Goal: Information Seeking & Learning: Learn about a topic

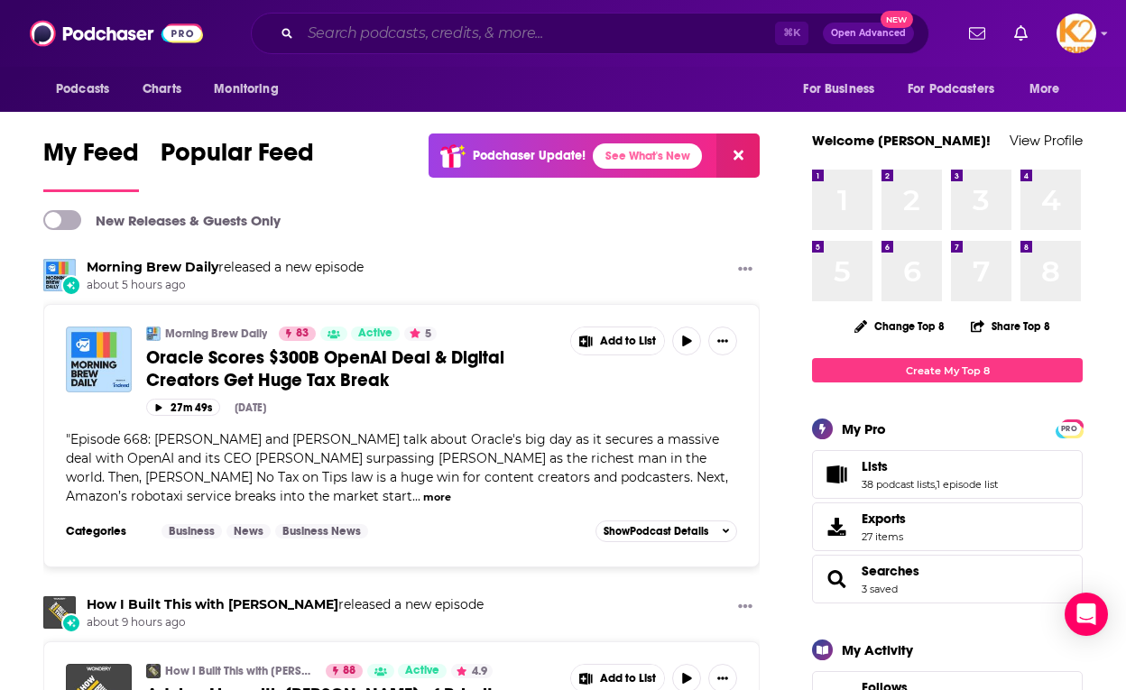
click at [304, 31] on input "Search podcasts, credits, & more..." at bounding box center [538, 33] width 475 height 29
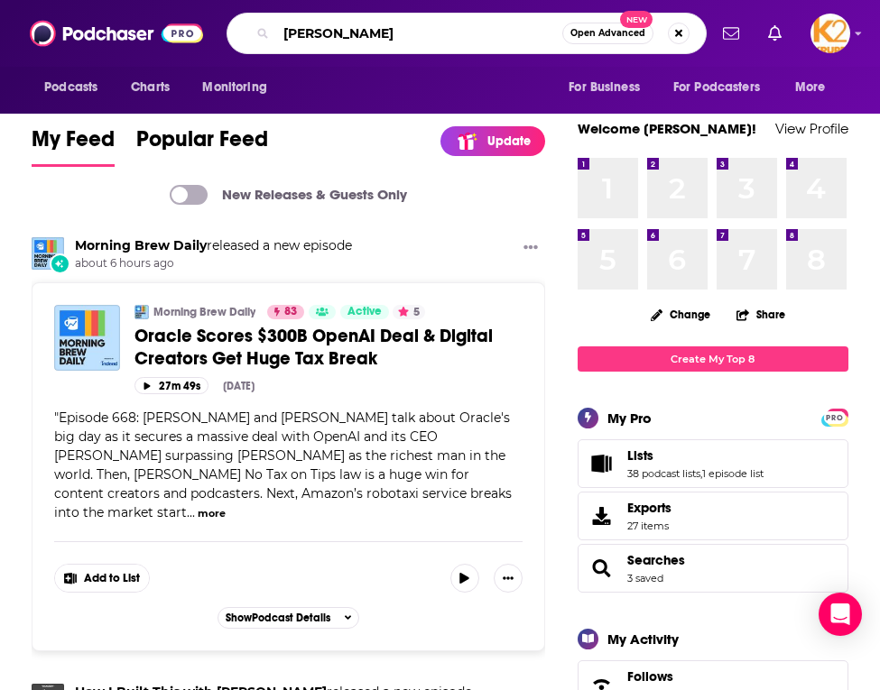
type input "[PERSON_NAME]"
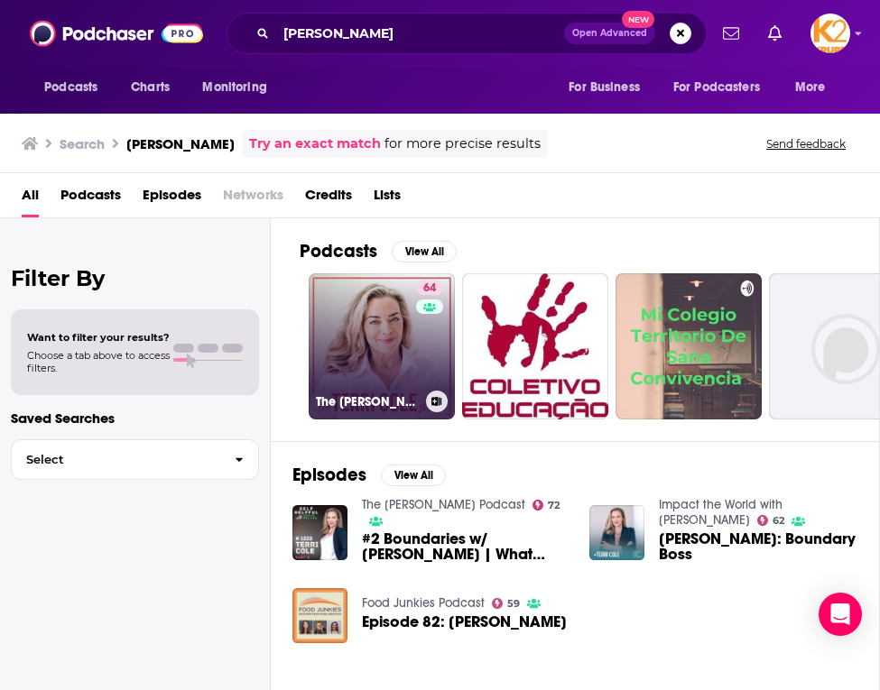
click at [393, 370] on link "64 The [PERSON_NAME] Show" at bounding box center [382, 346] width 146 height 146
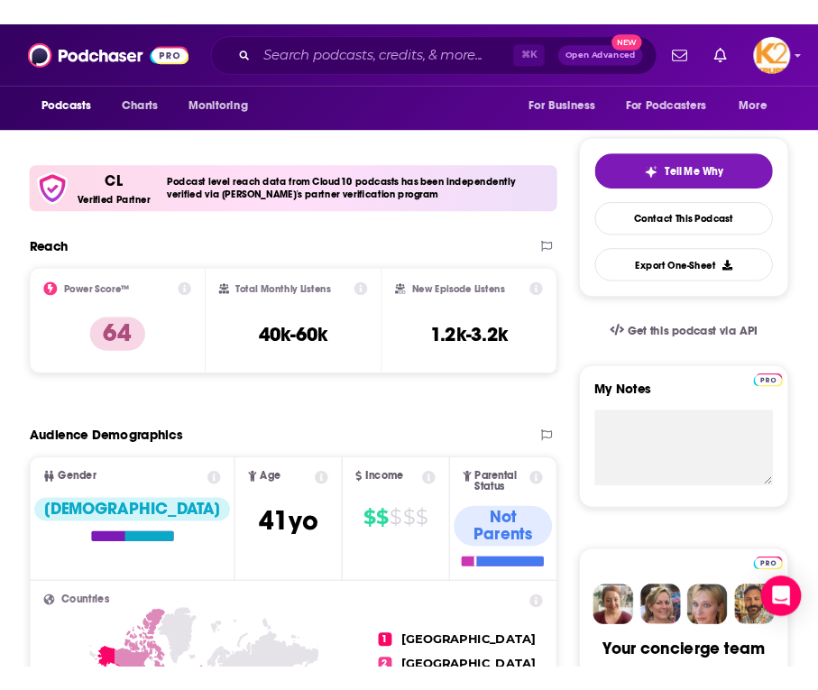
scroll to position [312, 0]
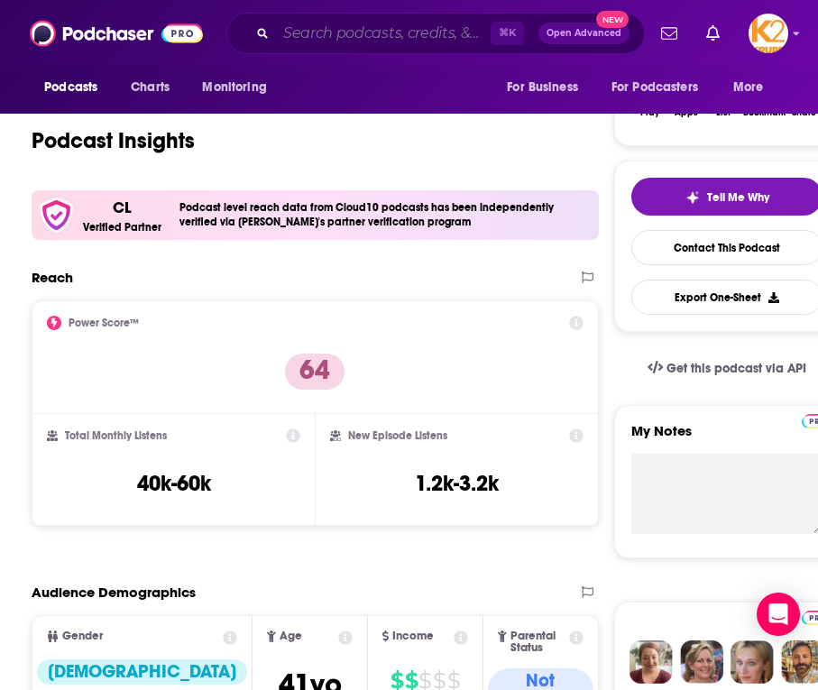
click at [344, 36] on input "Search podcasts, credits, & more..." at bounding box center [383, 33] width 215 height 29
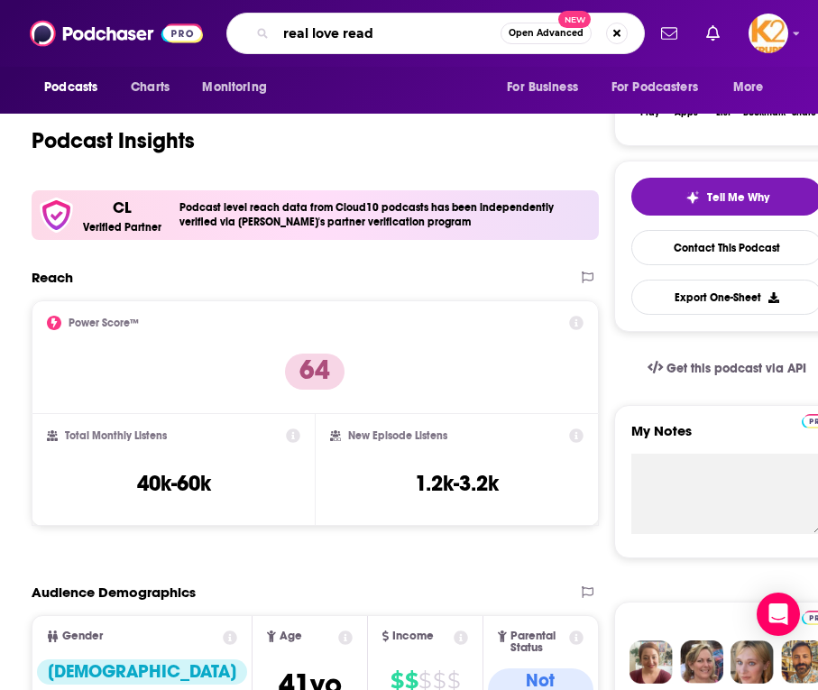
type input "real love ready"
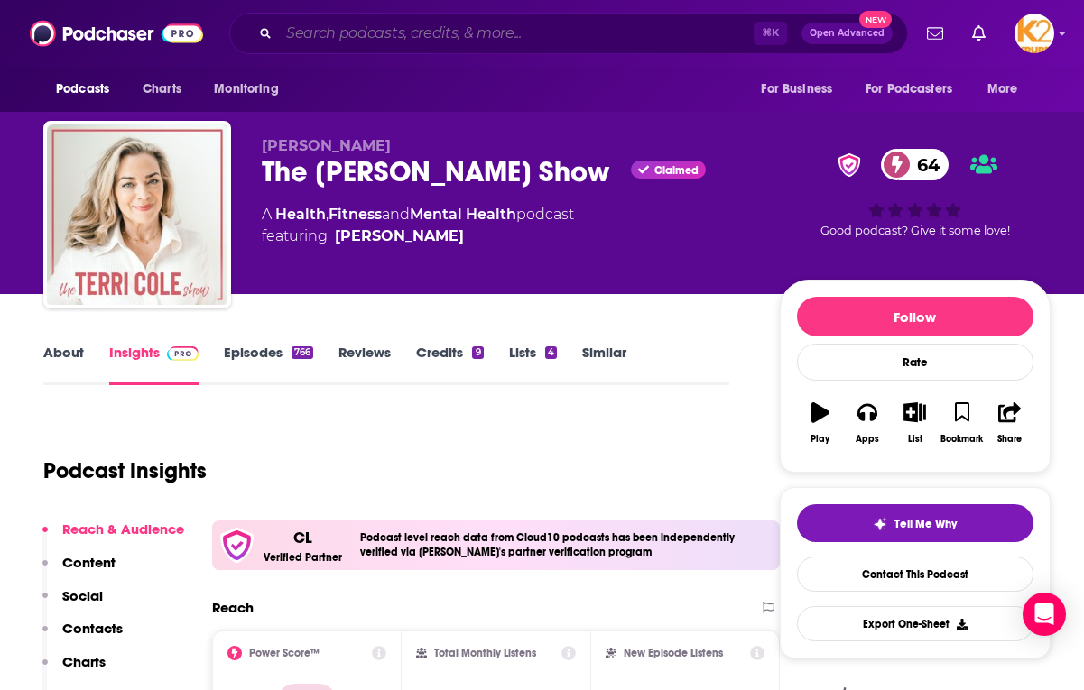
click at [403, 23] on input "Search podcasts, credits, & more..." at bounding box center [516, 33] width 475 height 29
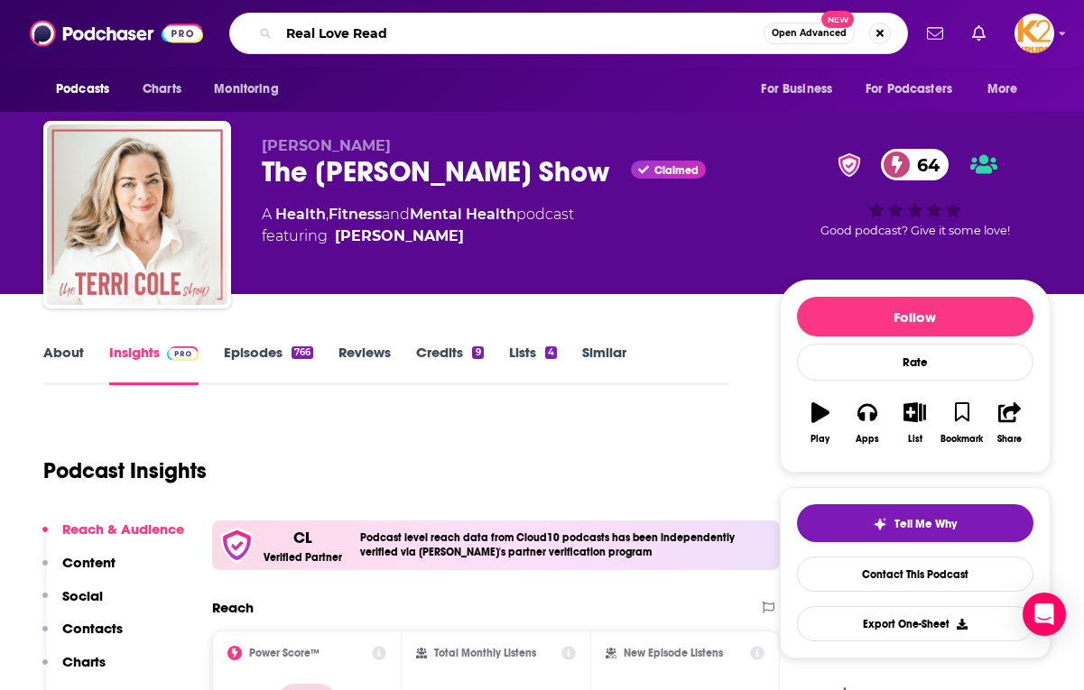
type input "Real Love Ready"
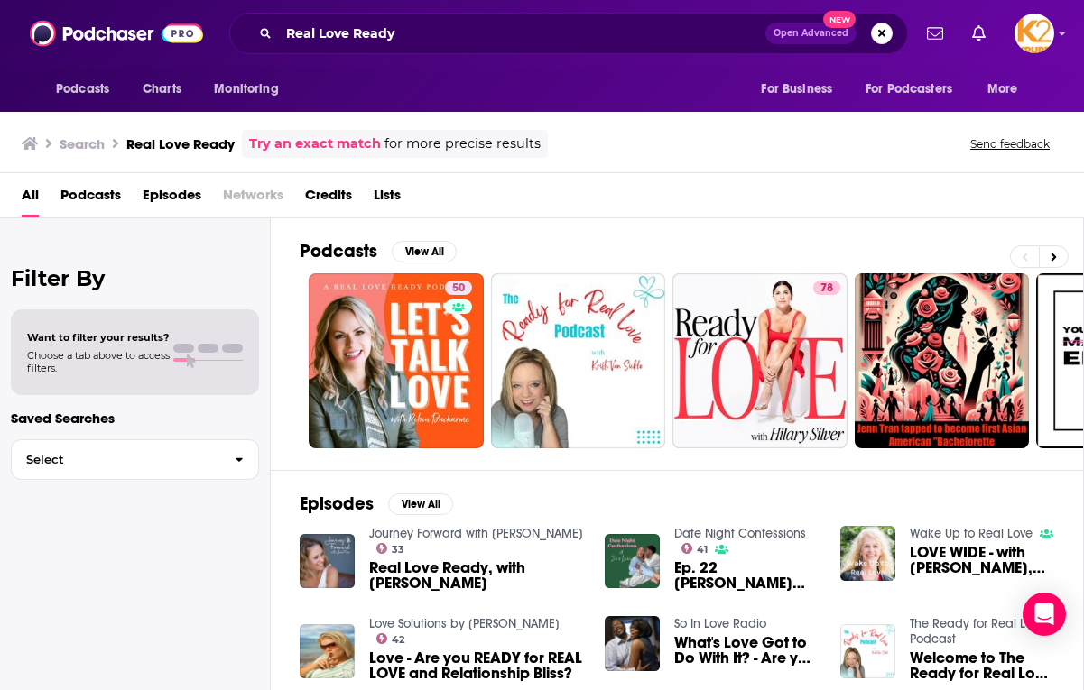
click at [348, 143] on link "Try an exact match" at bounding box center [315, 144] width 132 height 21
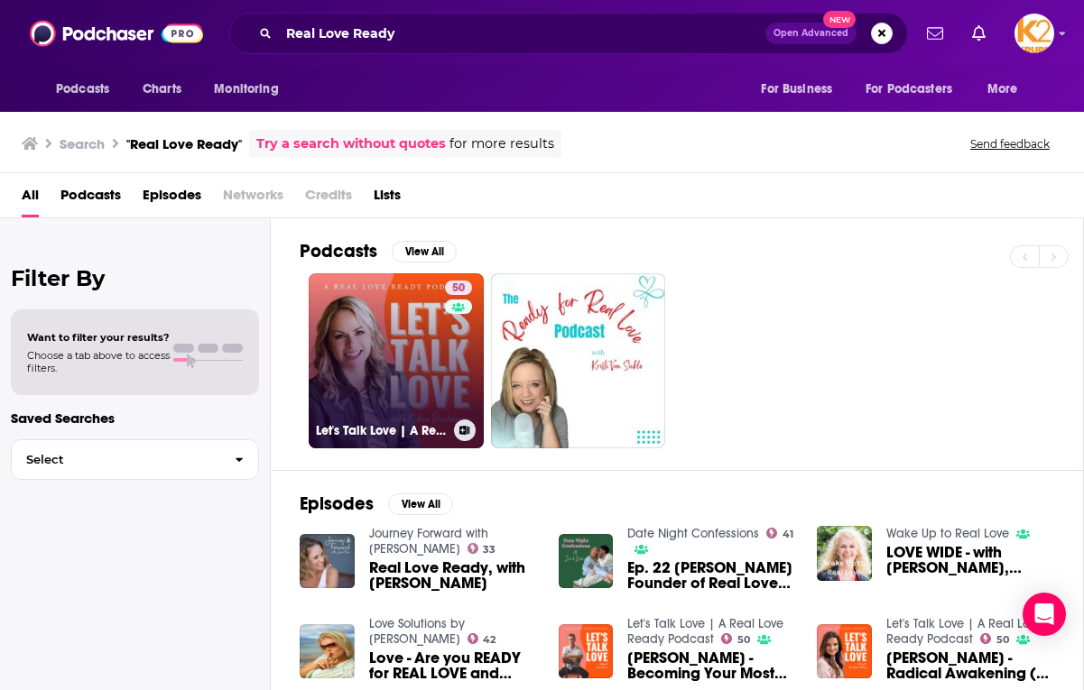
click at [382, 374] on link "50 Let's Talk Love | A Real Love Ready Podcast" at bounding box center [396, 360] width 175 height 175
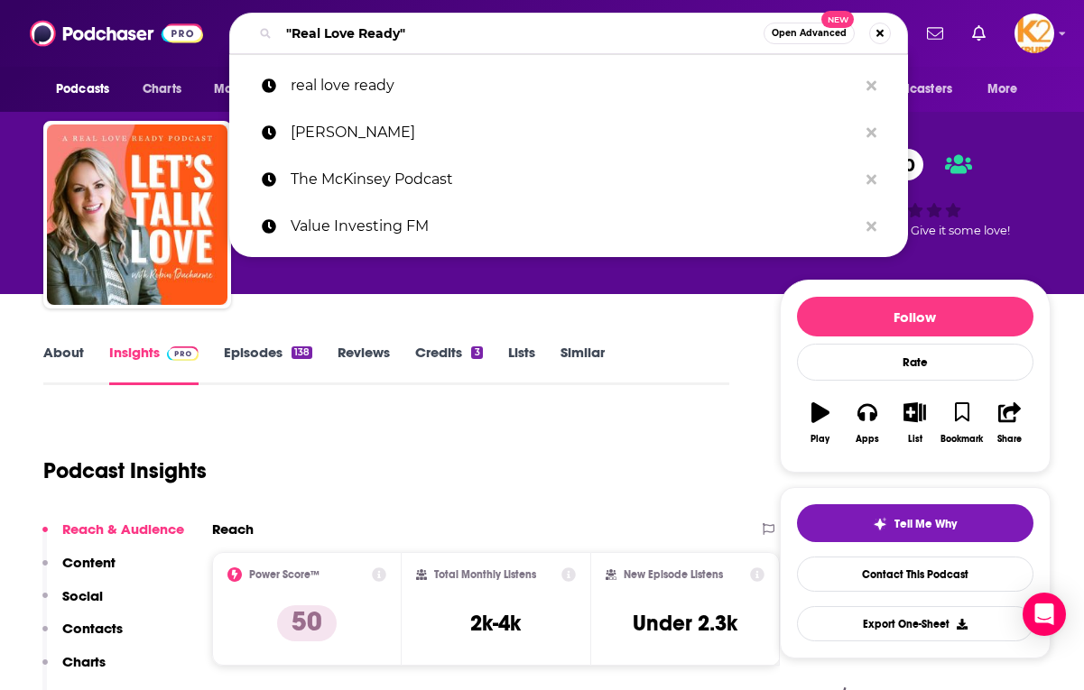
drag, startPoint x: 430, startPoint y: 33, endPoint x: 248, endPoint y: 32, distance: 181.4
click at [248, 32] on div ""Real Love Ready" Open Advanced New" at bounding box center [568, 34] width 679 height 42
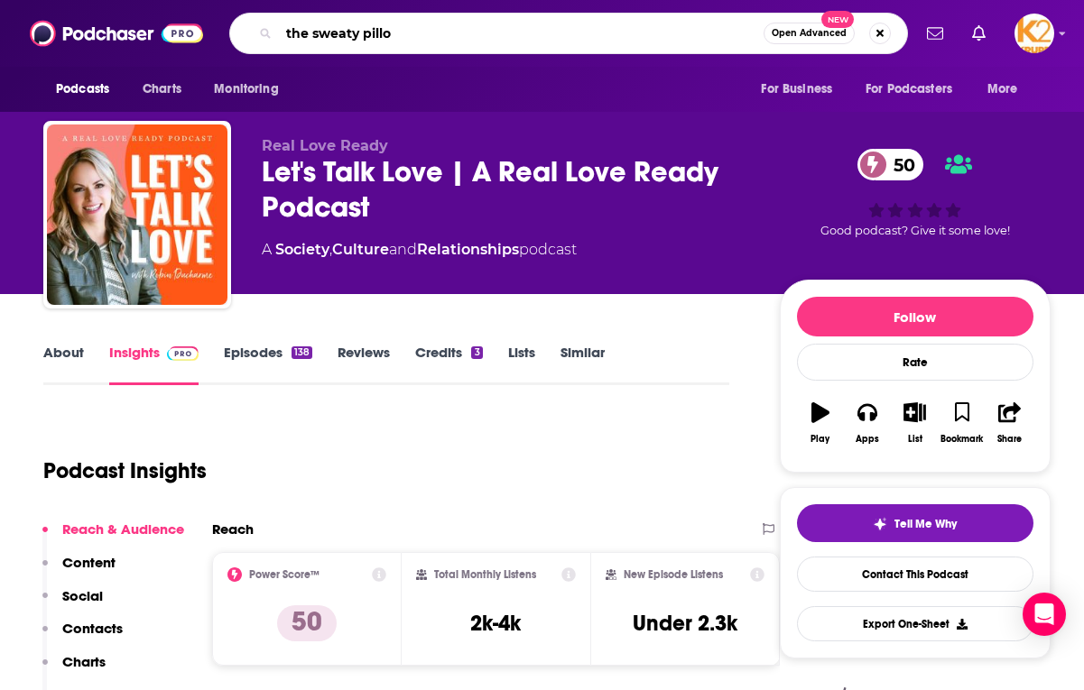
type input "the sweaty pillow"
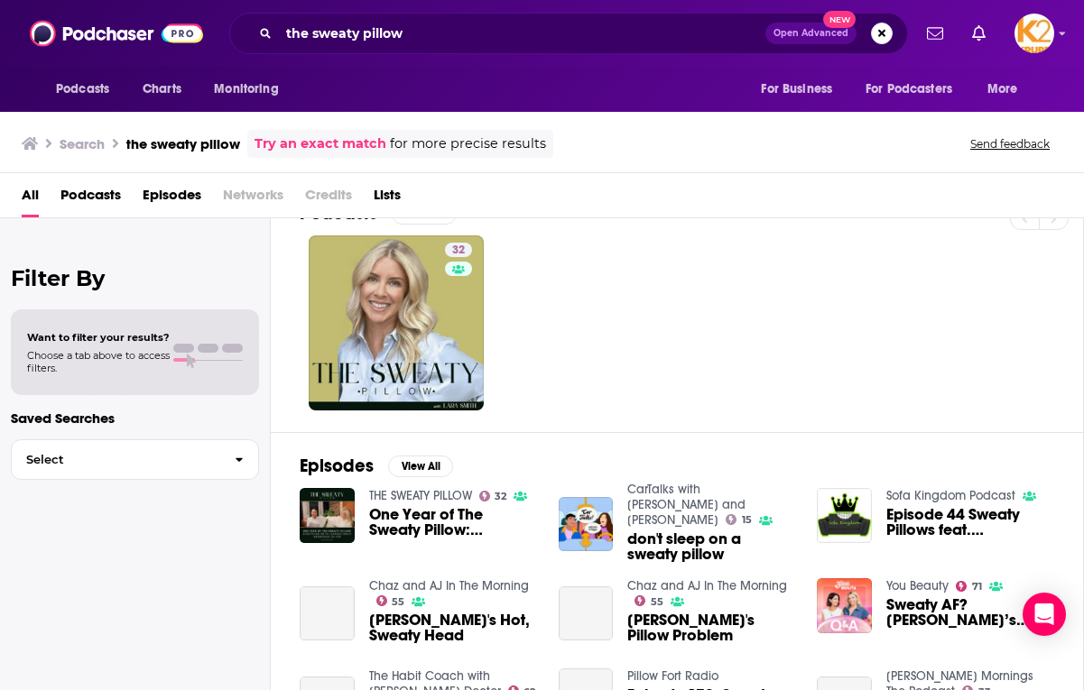
scroll to position [69, 0]
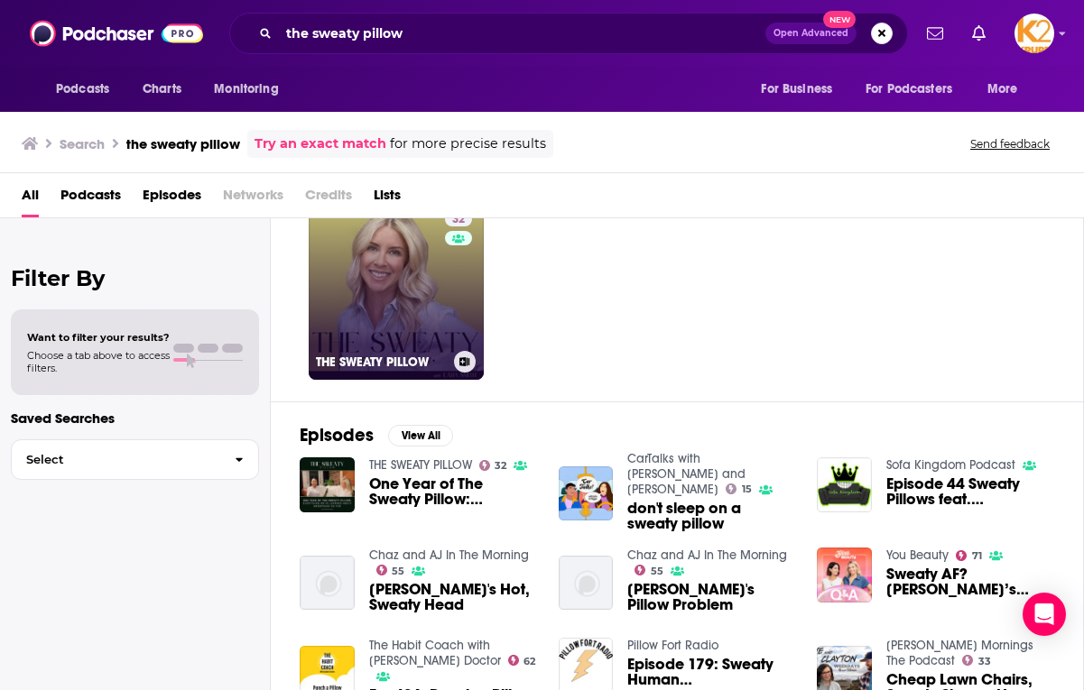
click at [412, 274] on link "32 THE SWEATY PILLOW" at bounding box center [396, 292] width 175 height 175
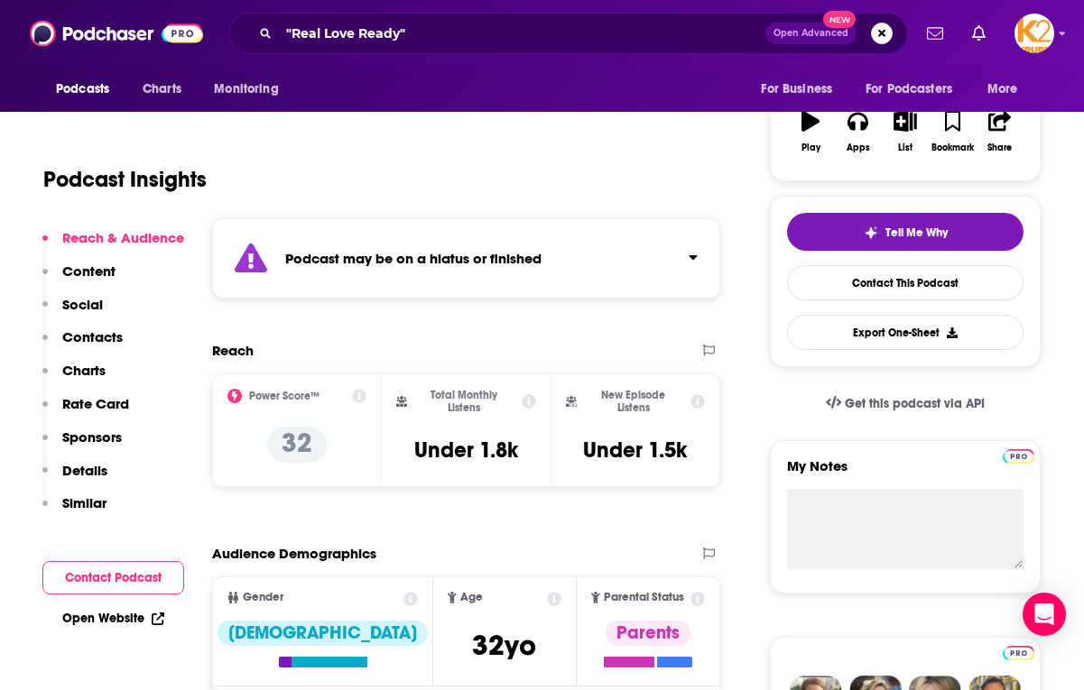
scroll to position [298, 0]
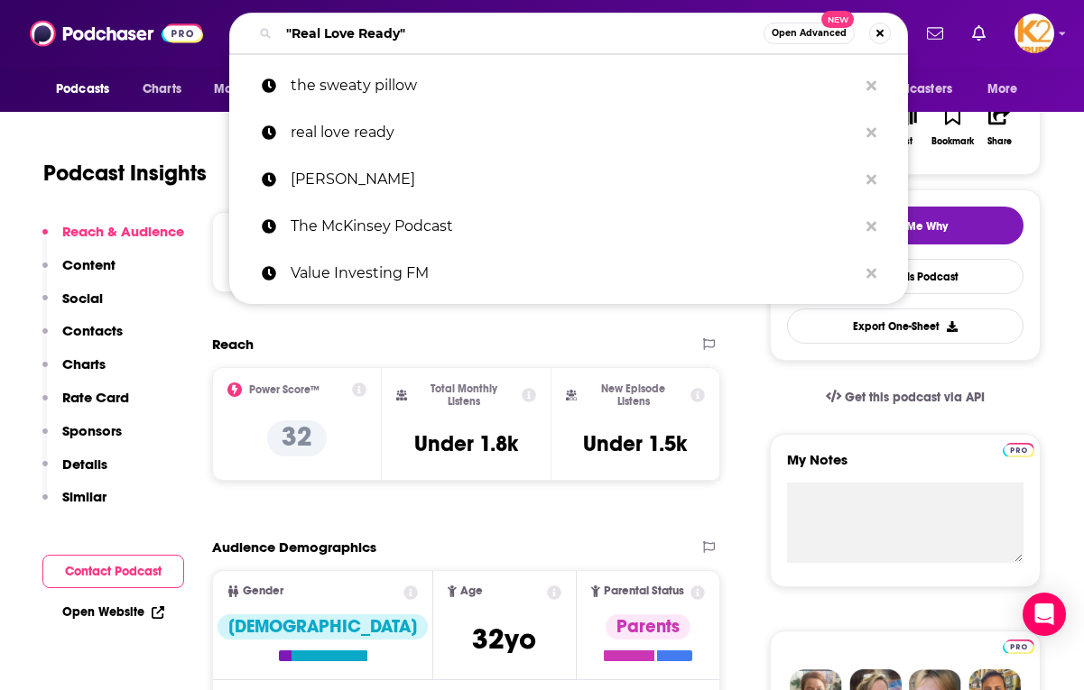
drag, startPoint x: 417, startPoint y: 28, endPoint x: 263, endPoint y: 26, distance: 154.3
click at [263, 28] on div ""Real Love Ready" Open Advanced New" at bounding box center [568, 34] width 679 height 42
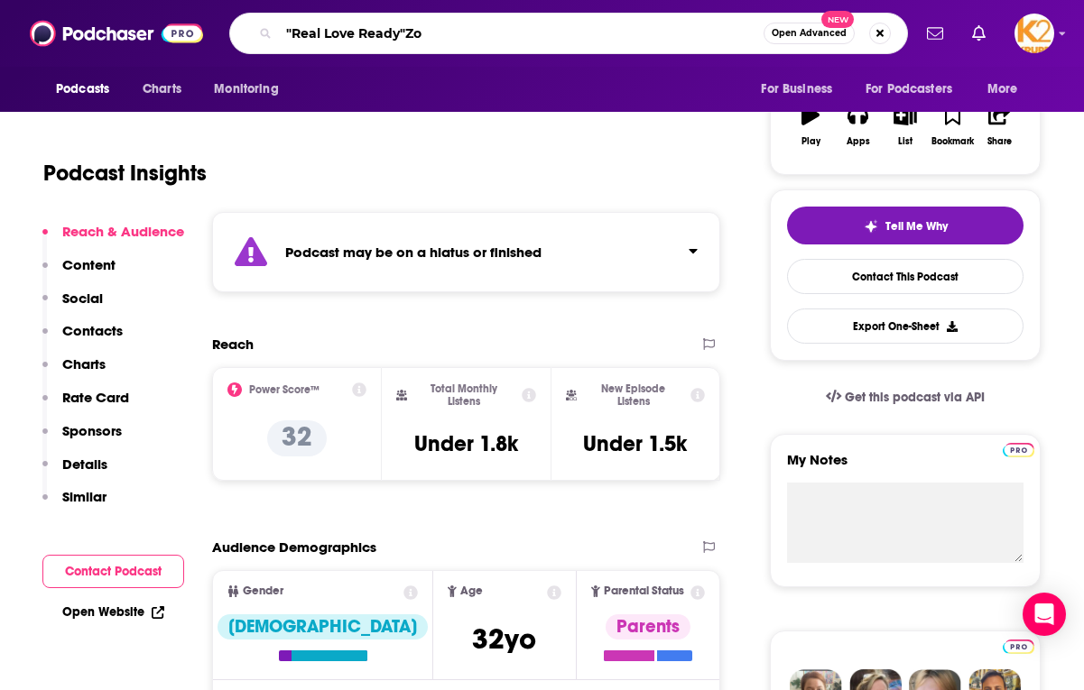
drag, startPoint x: 430, startPoint y: 28, endPoint x: 234, endPoint y: 28, distance: 196.7
click at [234, 28] on div ""Real Love Ready"Zo Open Advanced New" at bounding box center [568, 34] width 679 height 42
drag, startPoint x: 420, startPoint y: 30, endPoint x: 249, endPoint y: 29, distance: 170.6
click at [249, 29] on div ""Real Love Ready"Z Open Advanced New" at bounding box center [568, 34] width 679 height 42
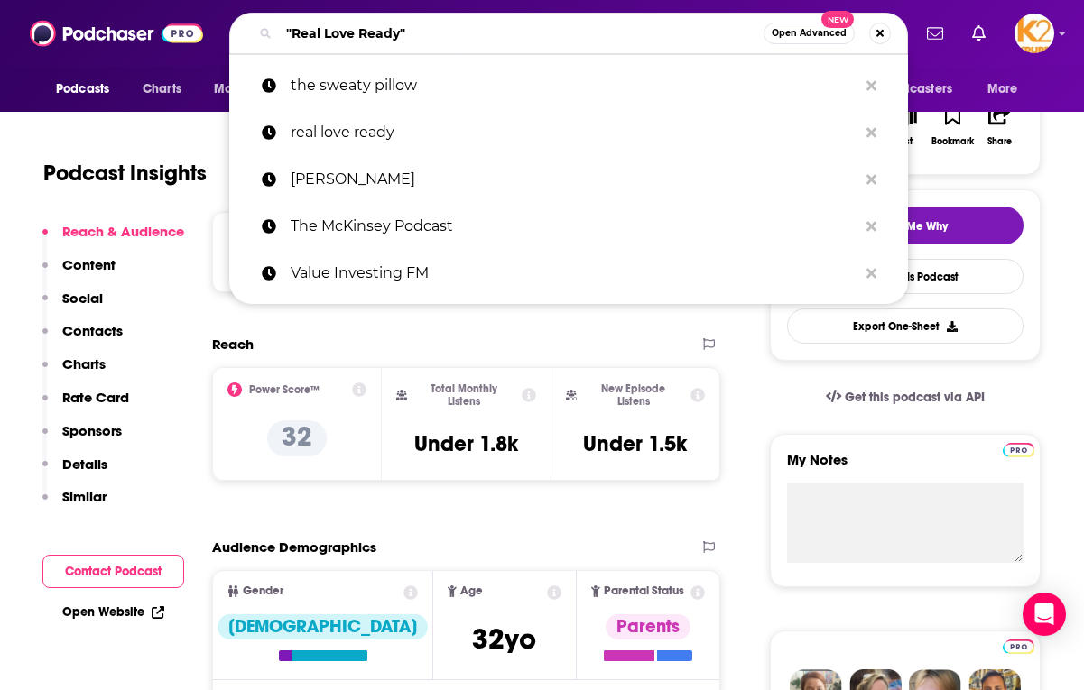
drag, startPoint x: 406, startPoint y: 35, endPoint x: 269, endPoint y: 35, distance: 137.2
click at [273, 35] on div ""Real Love Ready" Open Advanced New" at bounding box center [568, 34] width 679 height 42
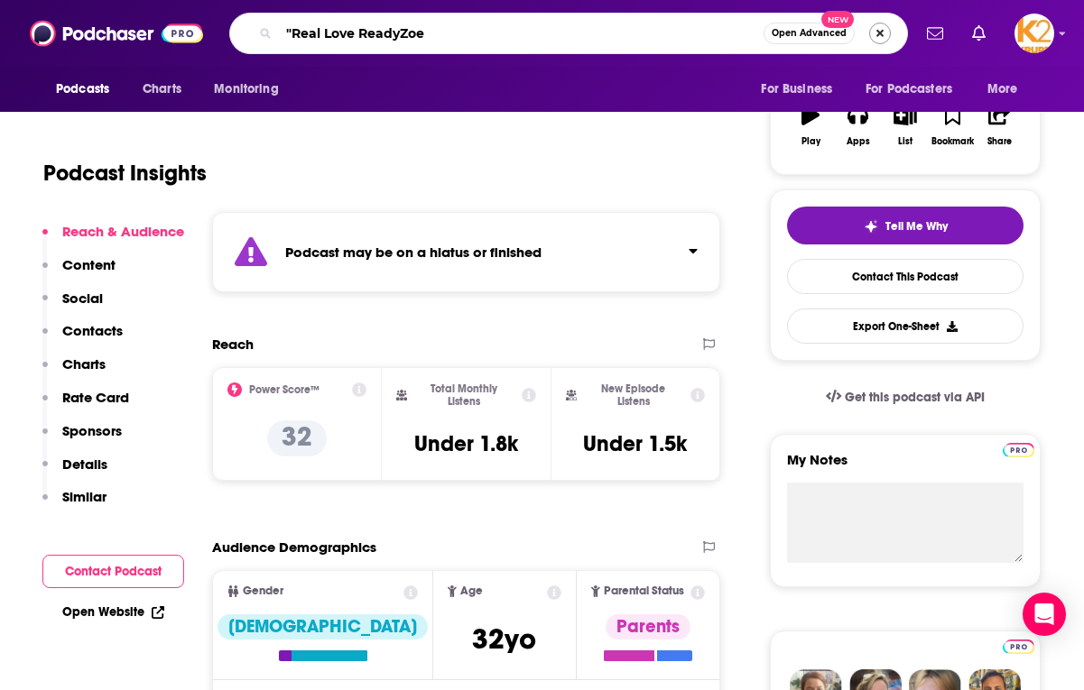
type input ""Real Love ReadyZoe"
click at [569, 32] on button "Search podcasts, credits, & more..." at bounding box center [880, 34] width 22 height 22
type input "[PERSON_NAME]"
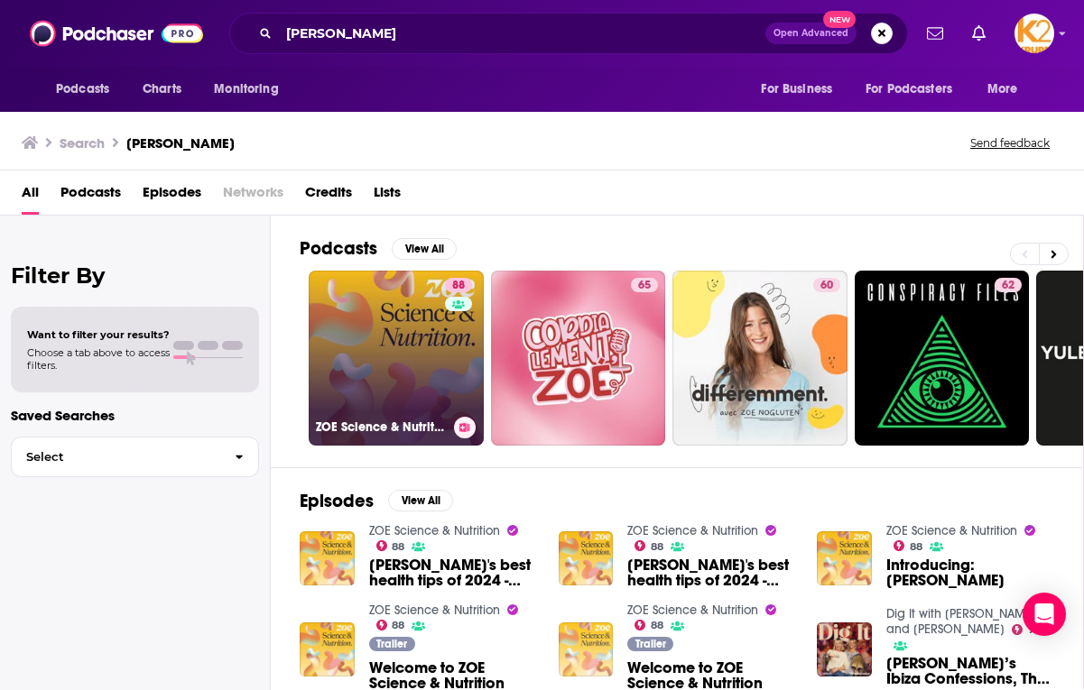
click at [396, 347] on link "88 ZOE Science & Nutrition" at bounding box center [396, 358] width 175 height 175
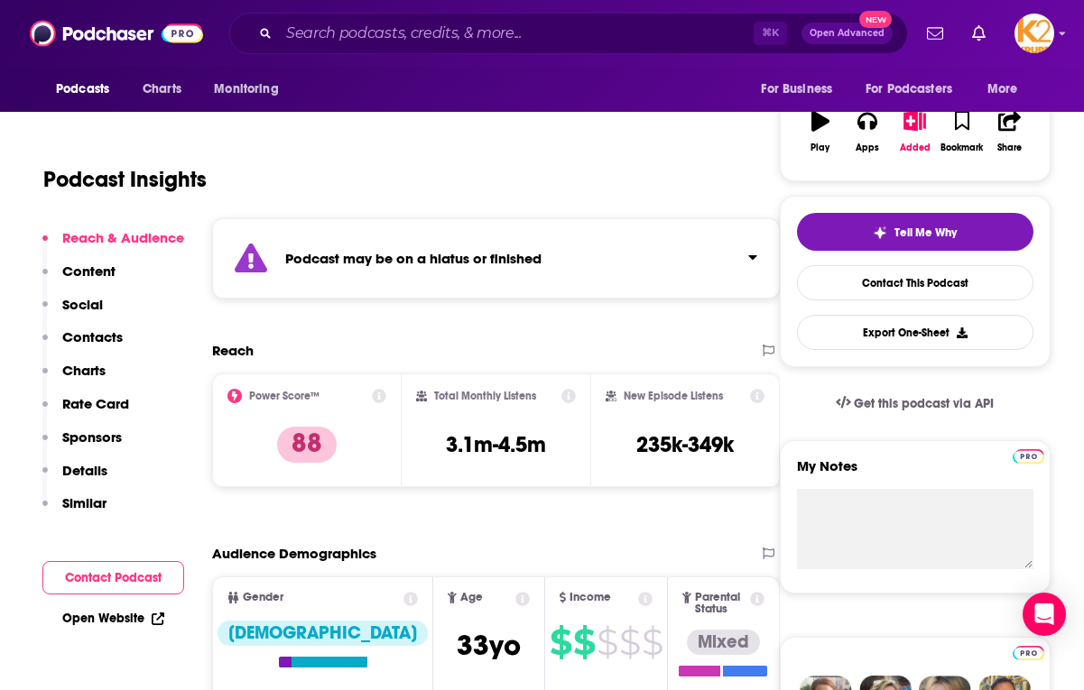
scroll to position [291, 0]
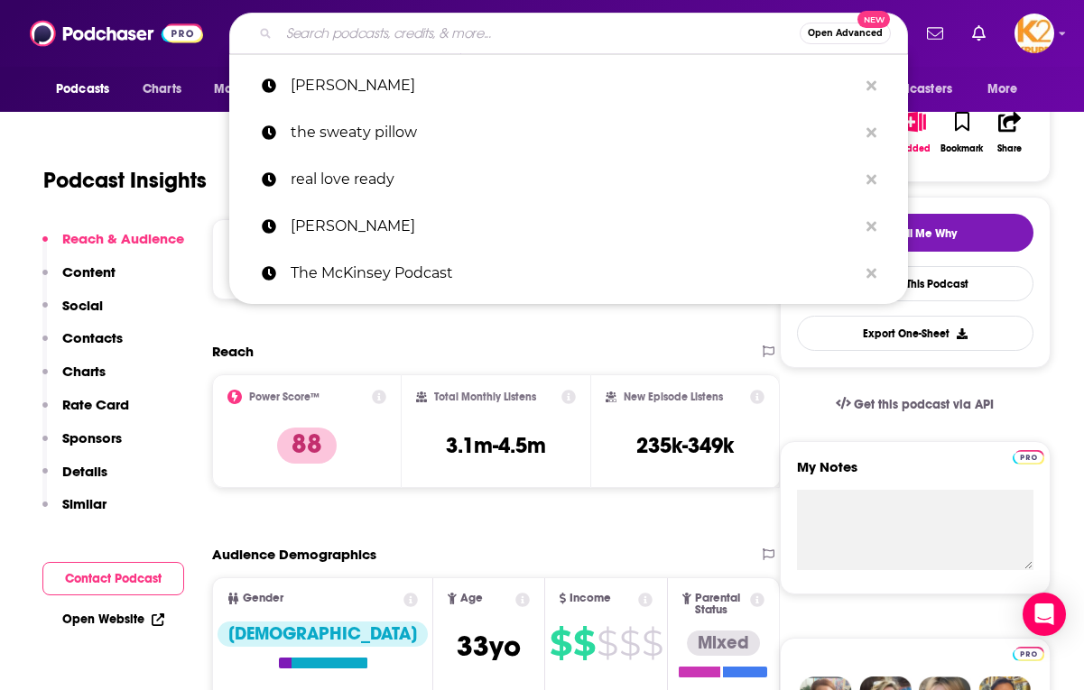
click at [534, 33] on input "Search podcasts, credits, & more..." at bounding box center [539, 33] width 521 height 29
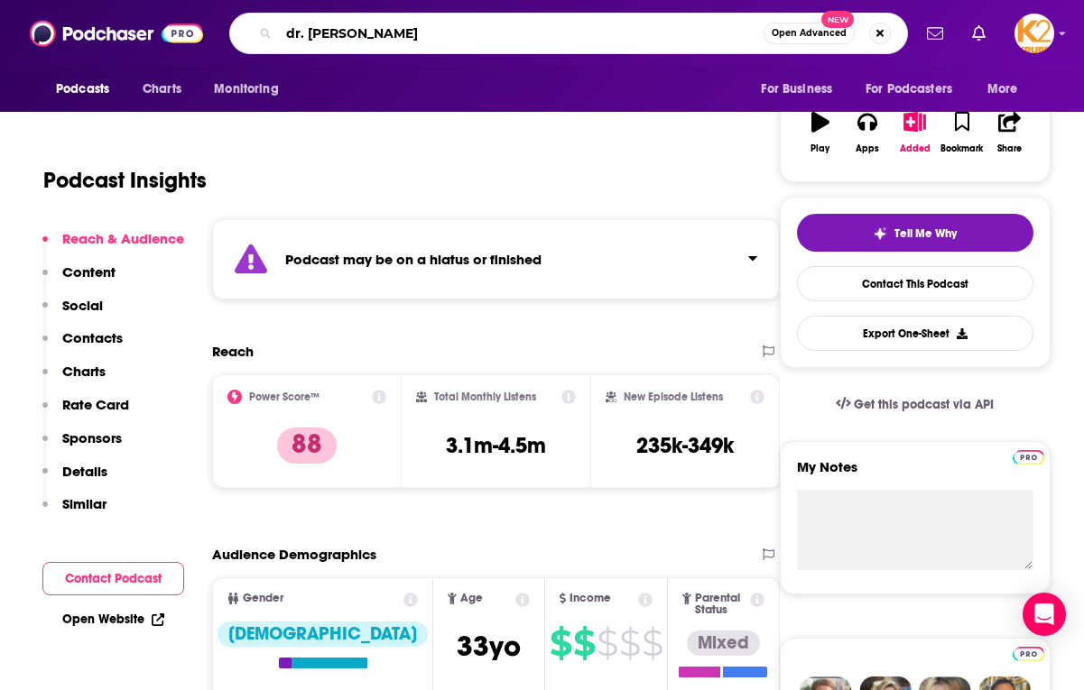
type input "dr. [PERSON_NAME]"
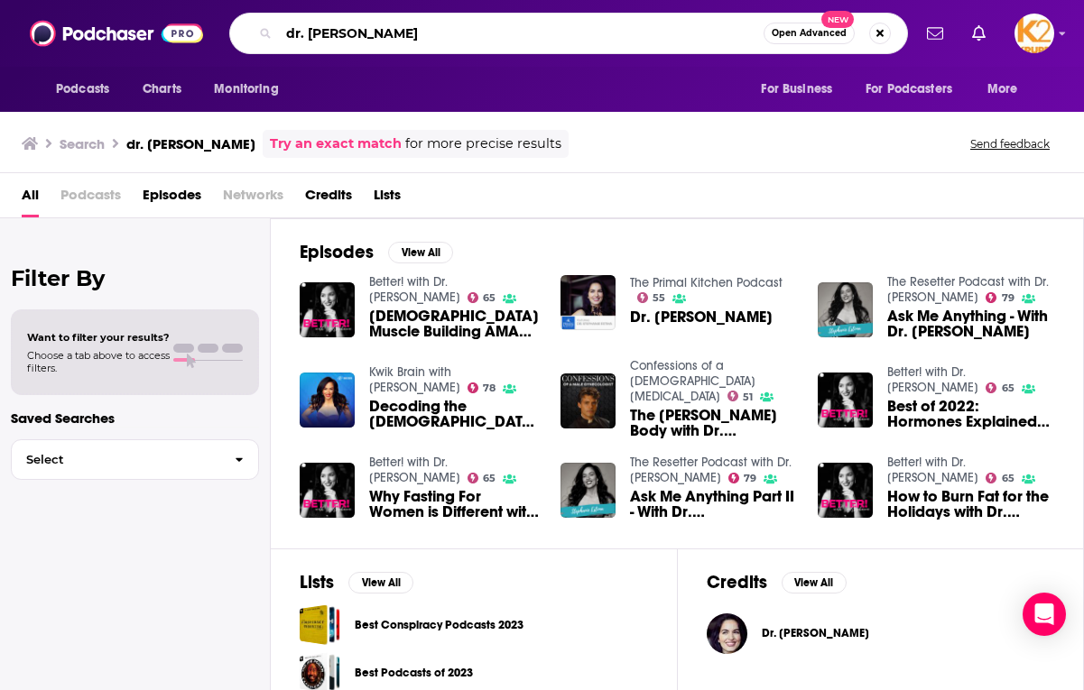
drag, startPoint x: 444, startPoint y: 30, endPoint x: 275, endPoint y: 30, distance: 168.8
click at [275, 30] on div "dr. [PERSON_NAME] estima Open Advanced New" at bounding box center [568, 34] width 679 height 42
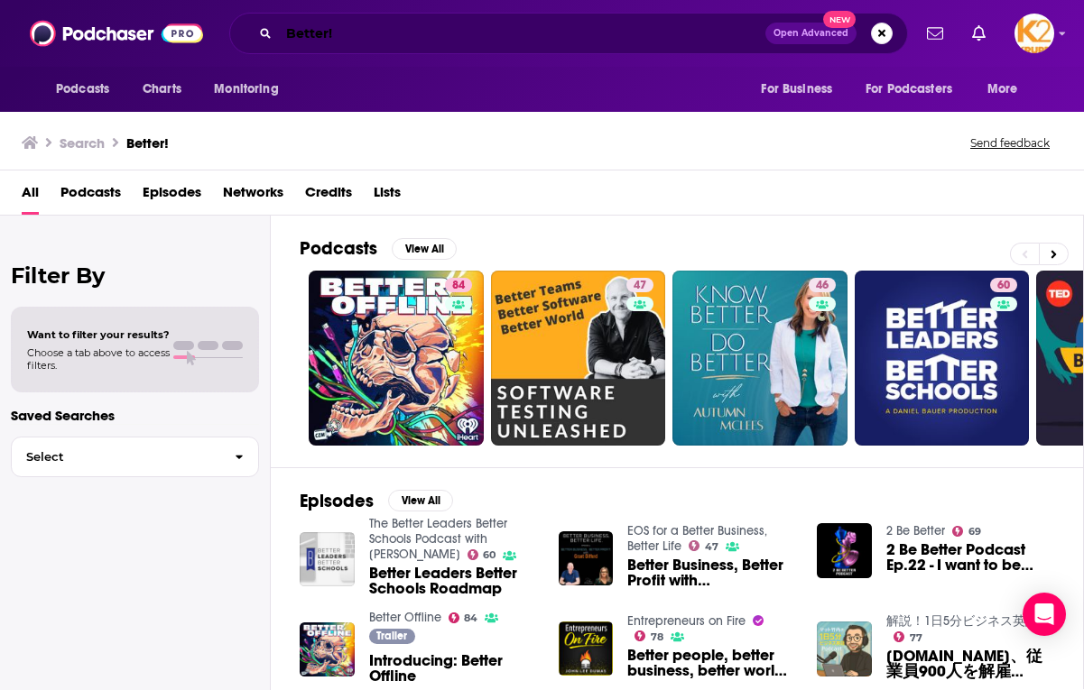
click at [539, 34] on input "Better!" at bounding box center [522, 33] width 486 height 29
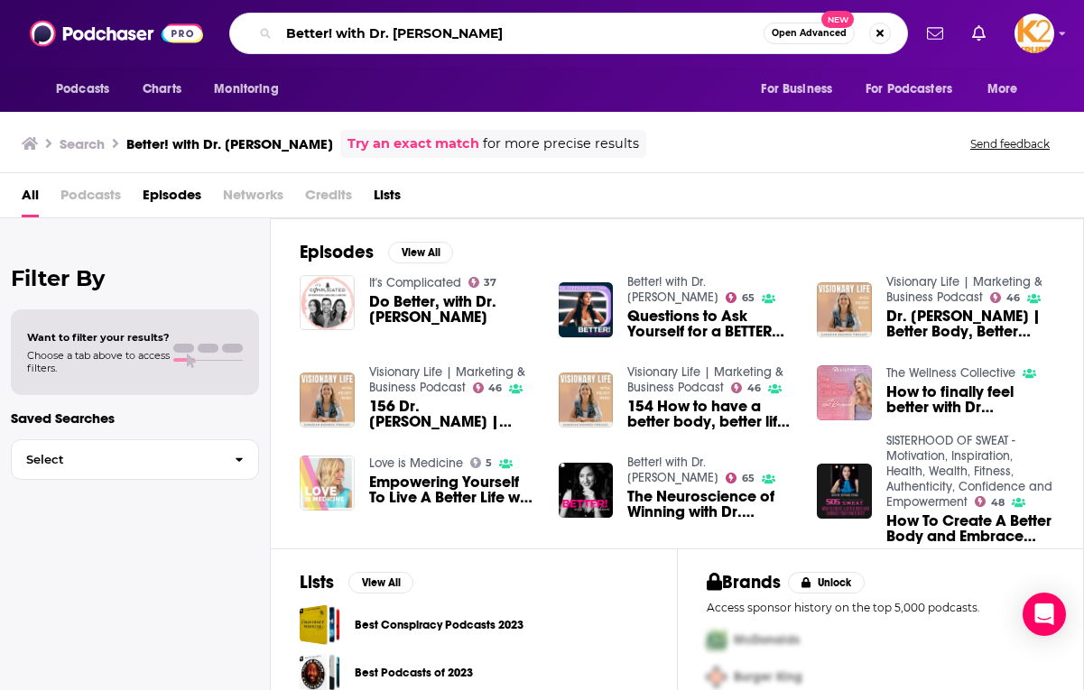
drag, startPoint x: 516, startPoint y: 38, endPoint x: 306, endPoint y: 23, distance: 210.8
click at [306, 23] on input "Better! with Dr. [PERSON_NAME]" at bounding box center [521, 33] width 485 height 29
click at [366, 33] on input "Better! with Dr. [PERSON_NAME]" at bounding box center [521, 33] width 485 height 29
drag, startPoint x: 517, startPoint y: 32, endPoint x: 295, endPoint y: 33, distance: 222.0
click at [295, 33] on input "Better! with Dr. [PERSON_NAME]" at bounding box center [521, 33] width 485 height 29
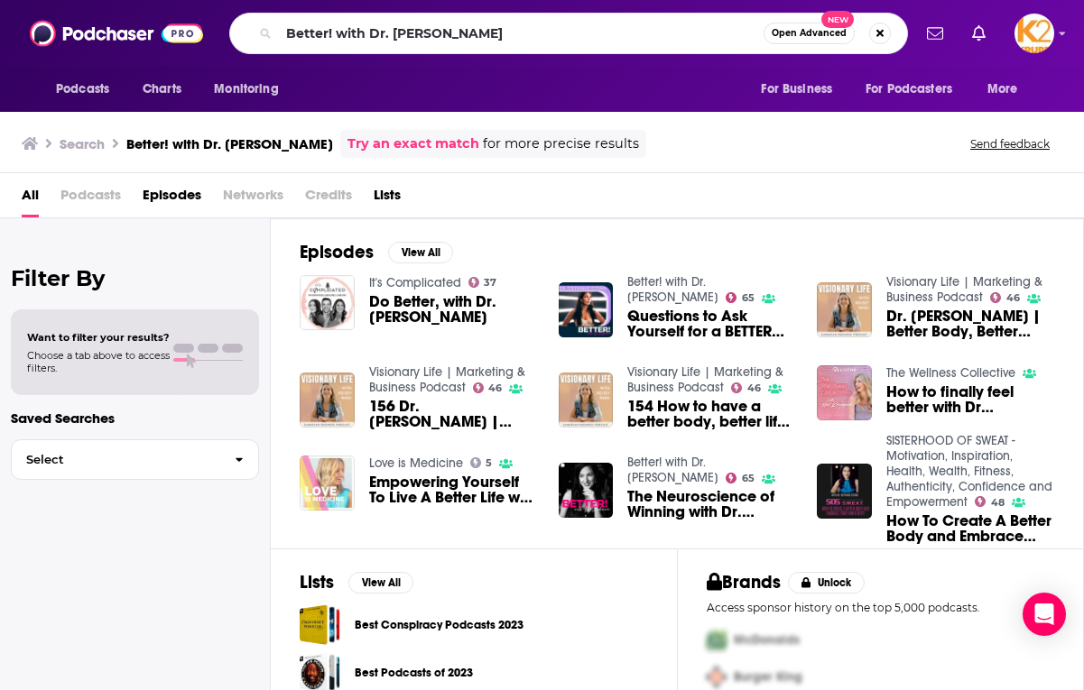
click at [446, 144] on link "Try an exact match" at bounding box center [413, 144] width 132 height 21
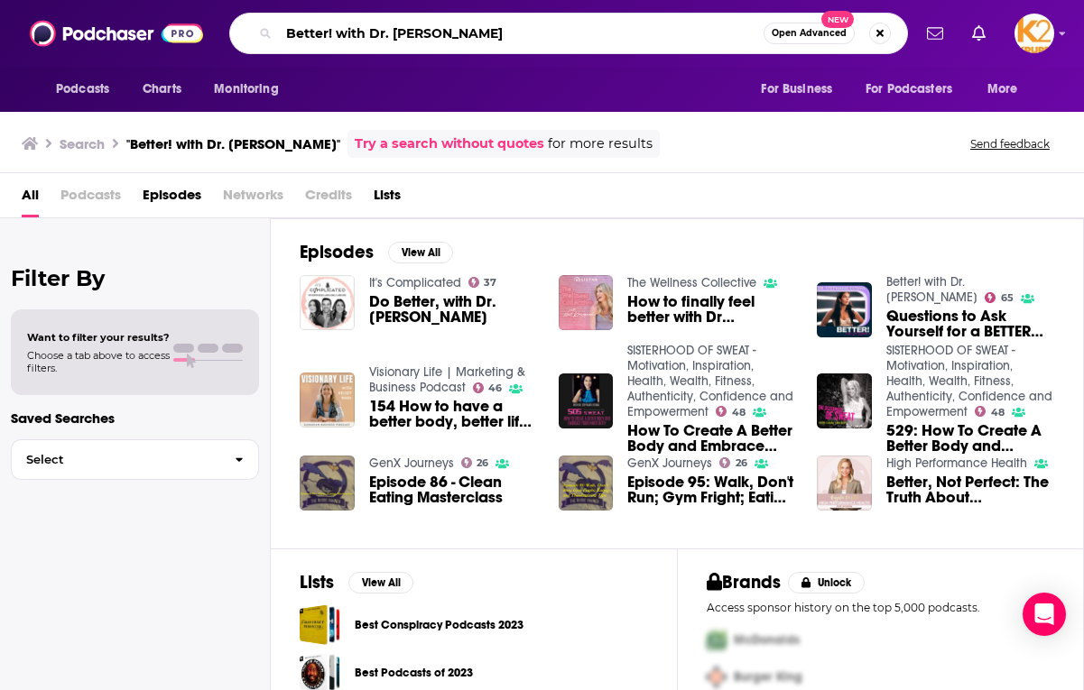
drag, startPoint x: 522, startPoint y: 33, endPoint x: 283, endPoint y: 34, distance: 238.2
click at [283, 34] on input "Better! with Dr. [PERSON_NAME]" at bounding box center [521, 33] width 485 height 29
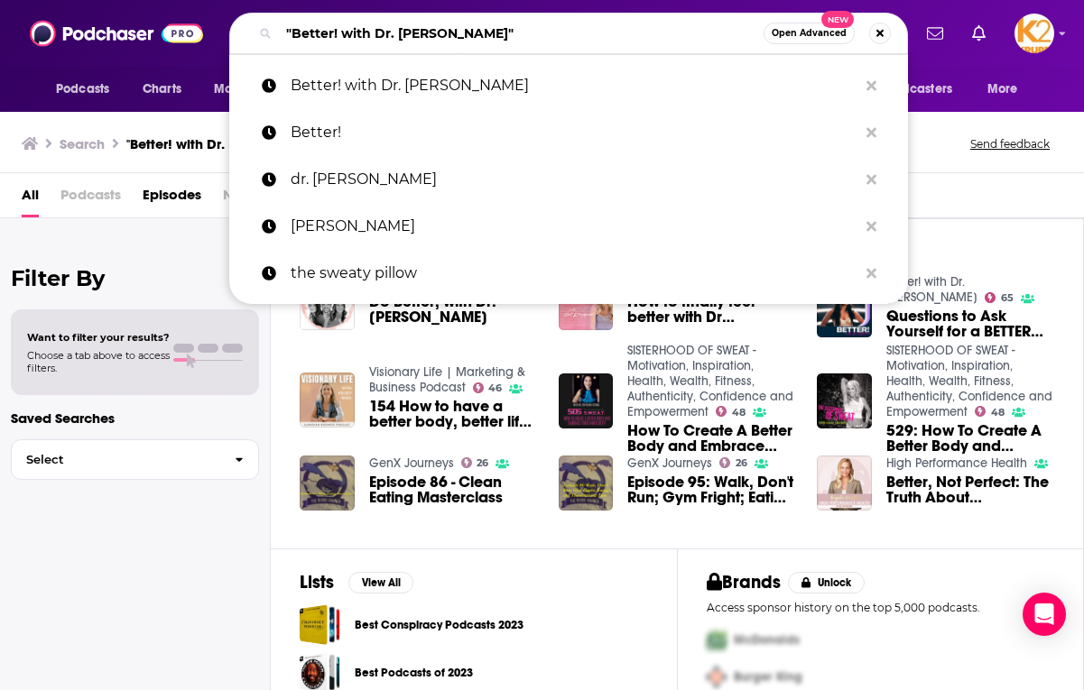
type input ""Better! with Dr. [PERSON_NAME]""
click at [569, 34] on button "Search podcasts, credits, & more..." at bounding box center [880, 34] width 22 height 22
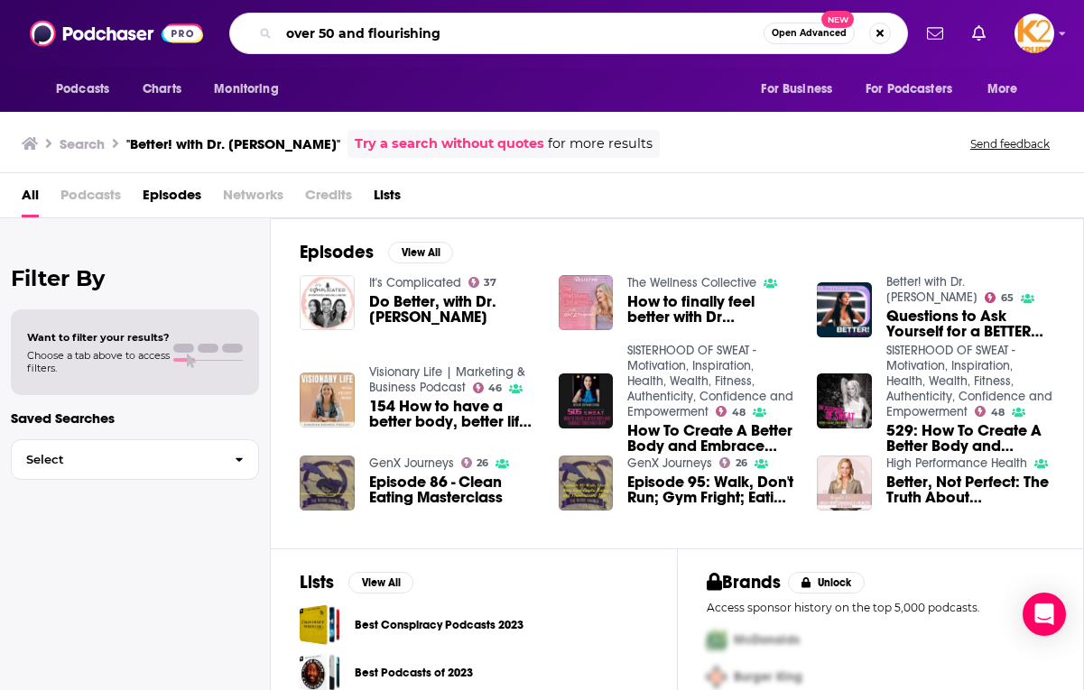
type input "over 50 and flourishing"
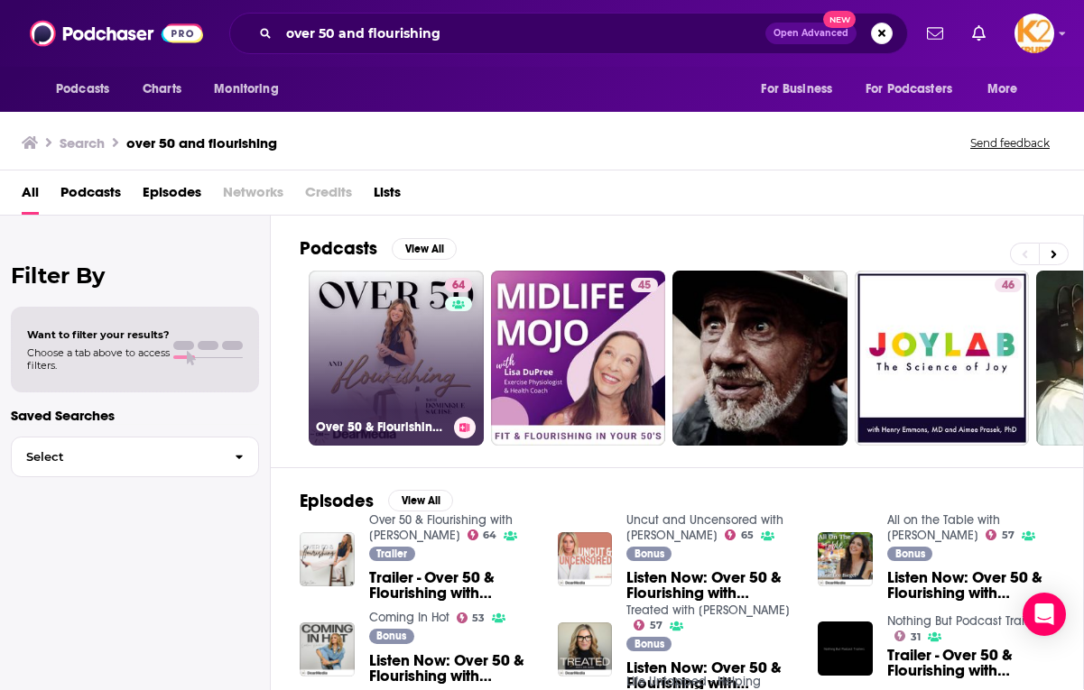
click at [455, 363] on div "64" at bounding box center [461, 347] width 32 height 139
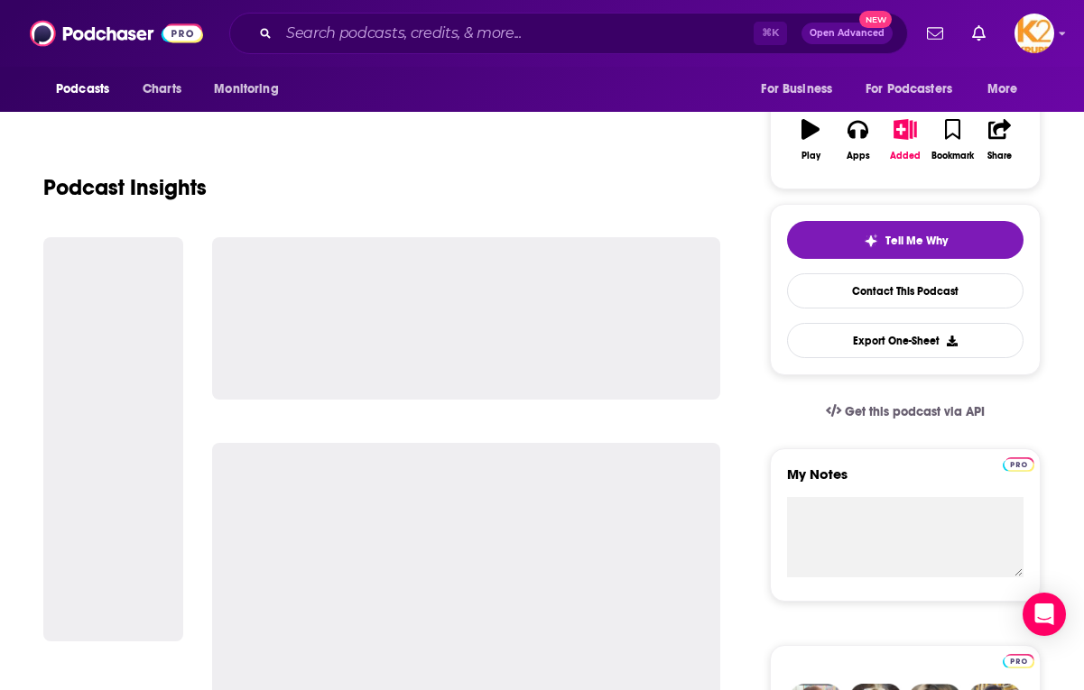
scroll to position [301, 0]
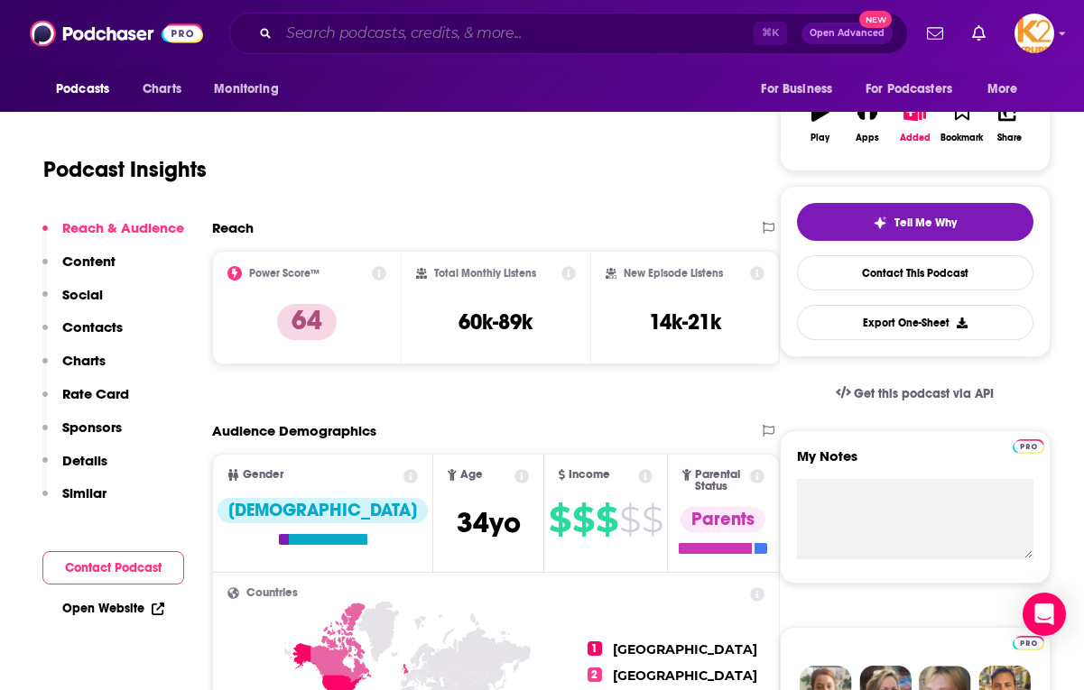
click at [358, 26] on input "Search podcasts, credits, & more..." at bounding box center [516, 33] width 475 height 29
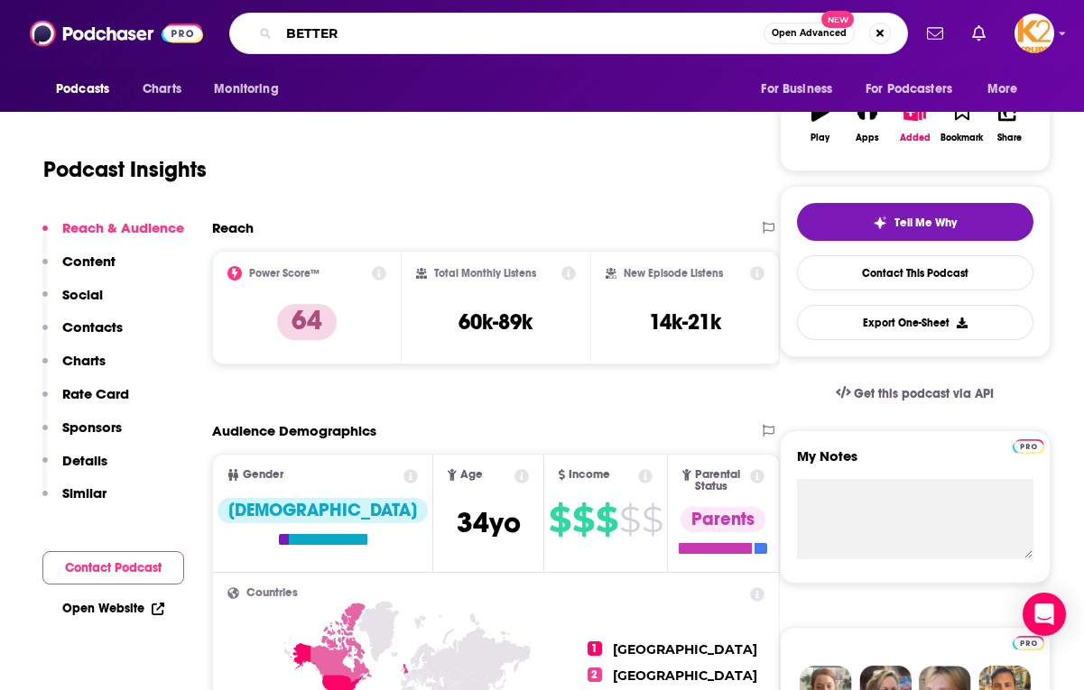
type input "BETTER!"
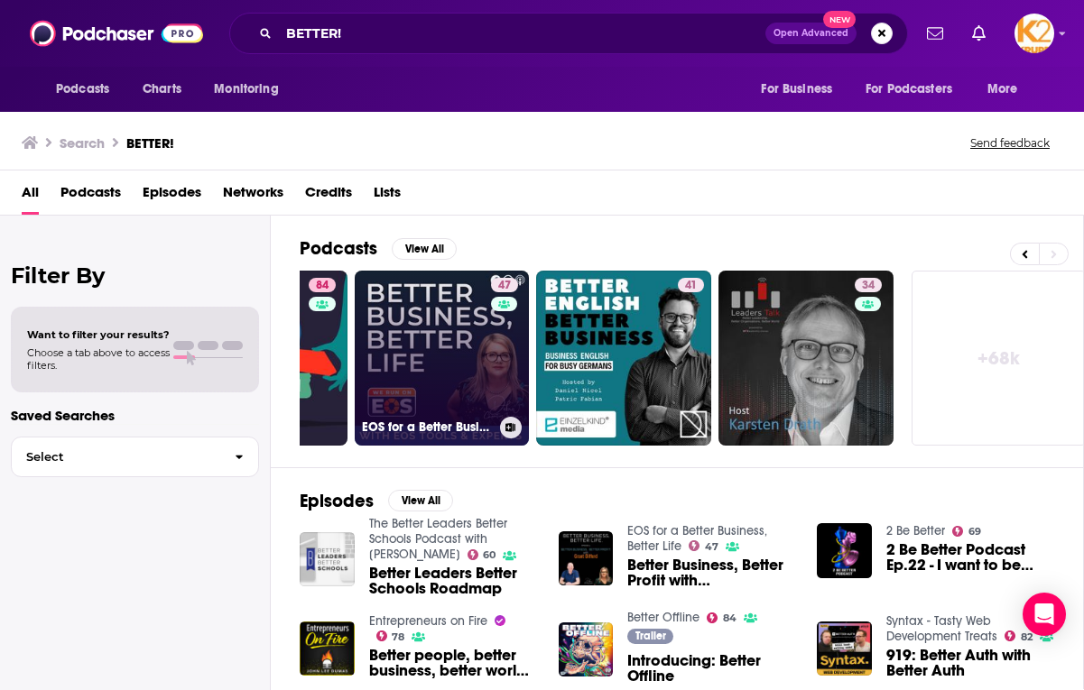
scroll to position [0, 874]
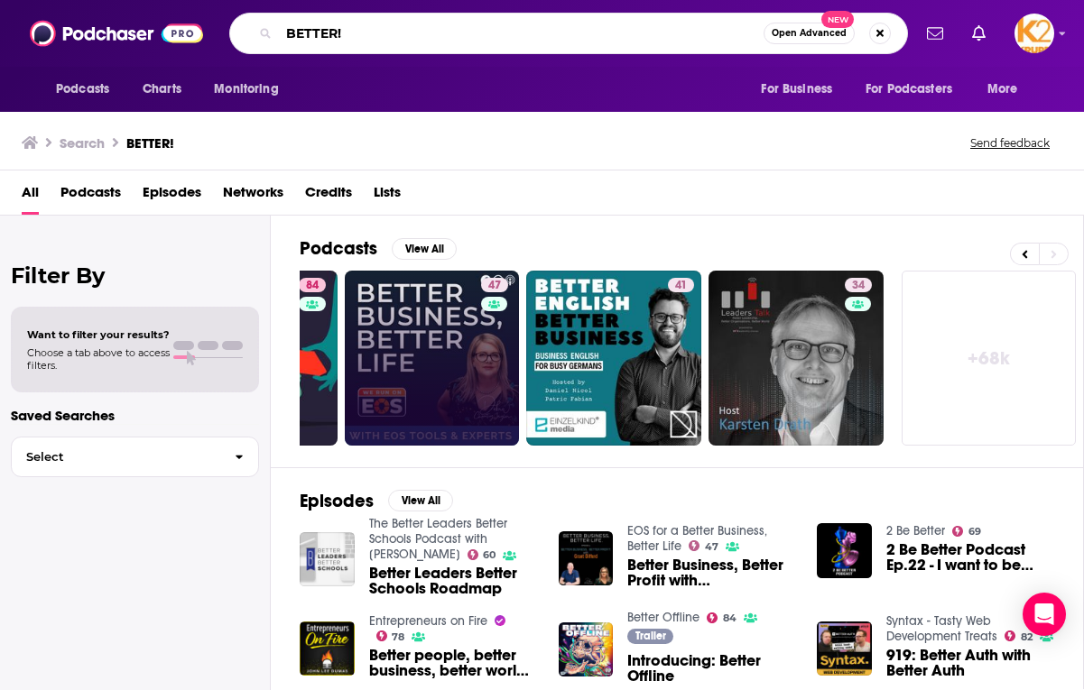
click at [411, 36] on input "BETTER!" at bounding box center [521, 33] width 485 height 29
type input "BETTER! with Dr. [PERSON_NAME]"
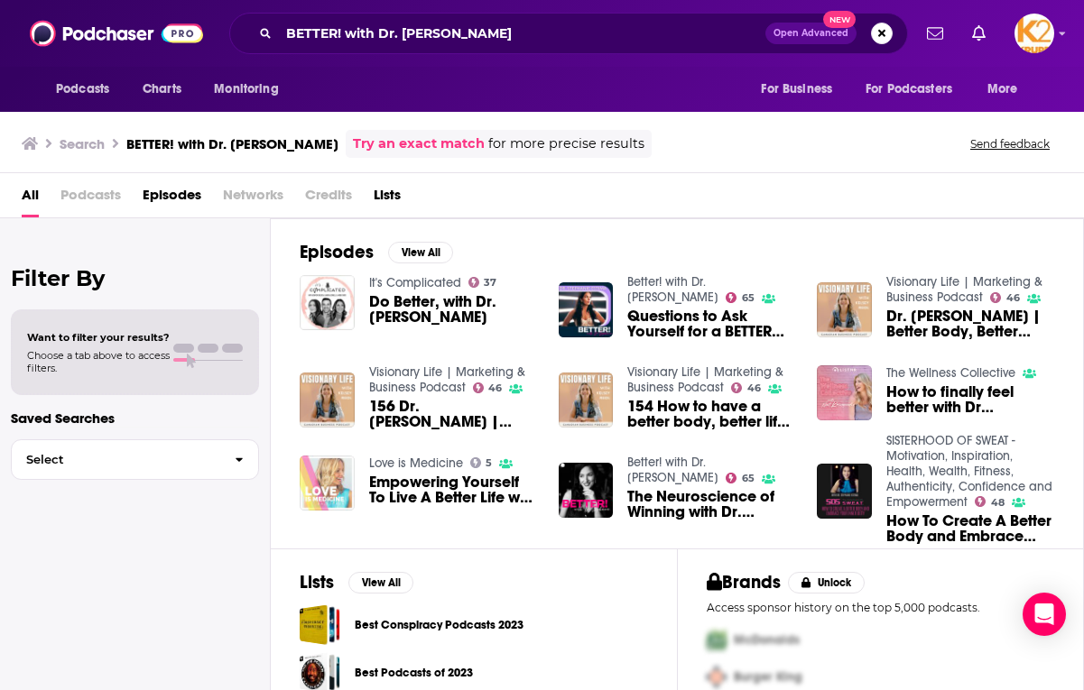
click at [569, 502] on span "The Neuroscience of Winning with Dr.[PERSON_NAME]" at bounding box center [711, 504] width 168 height 31
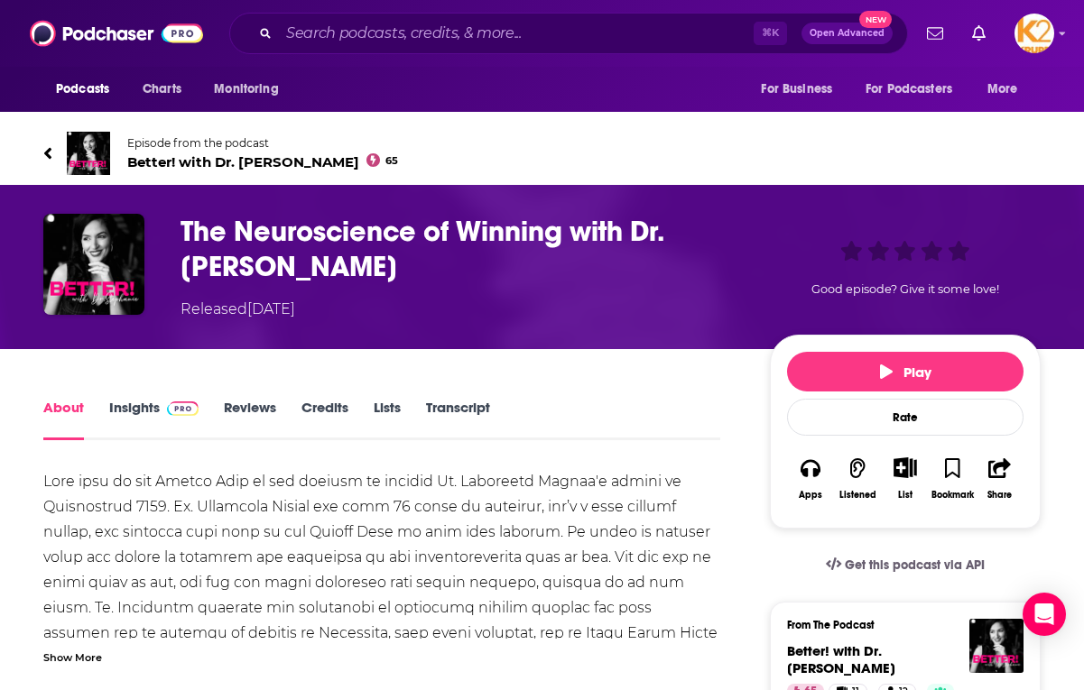
click at [216, 162] on span "Better! with Dr. [PERSON_NAME] 65" at bounding box center [262, 161] width 271 height 17
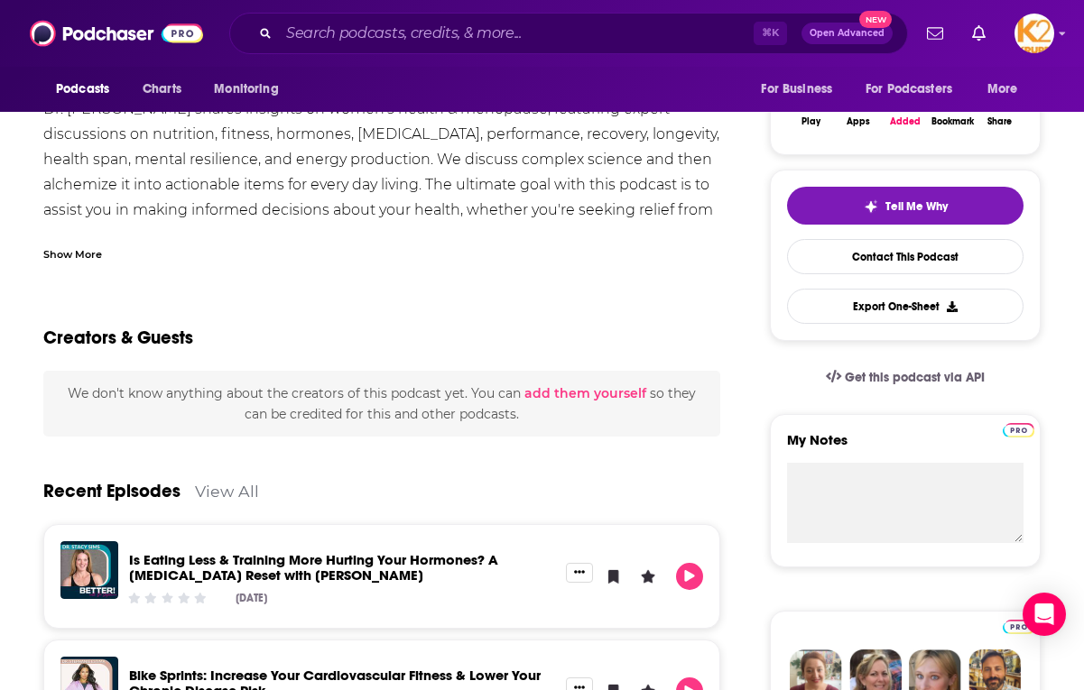
scroll to position [328, 0]
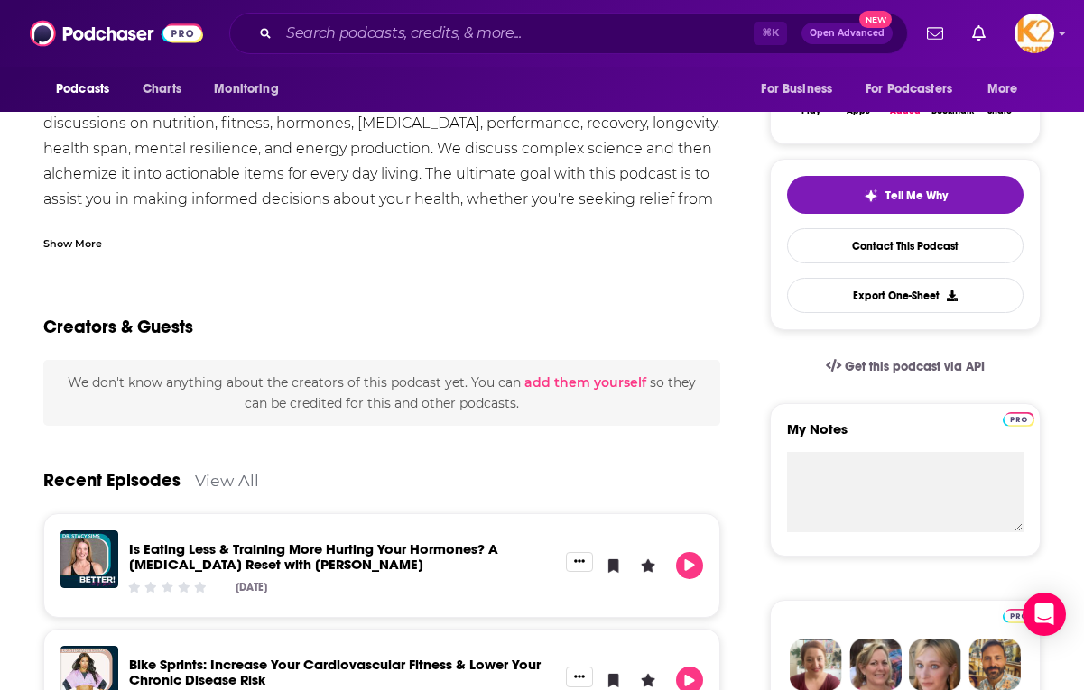
click at [87, 243] on div "Show More" at bounding box center [72, 242] width 59 height 17
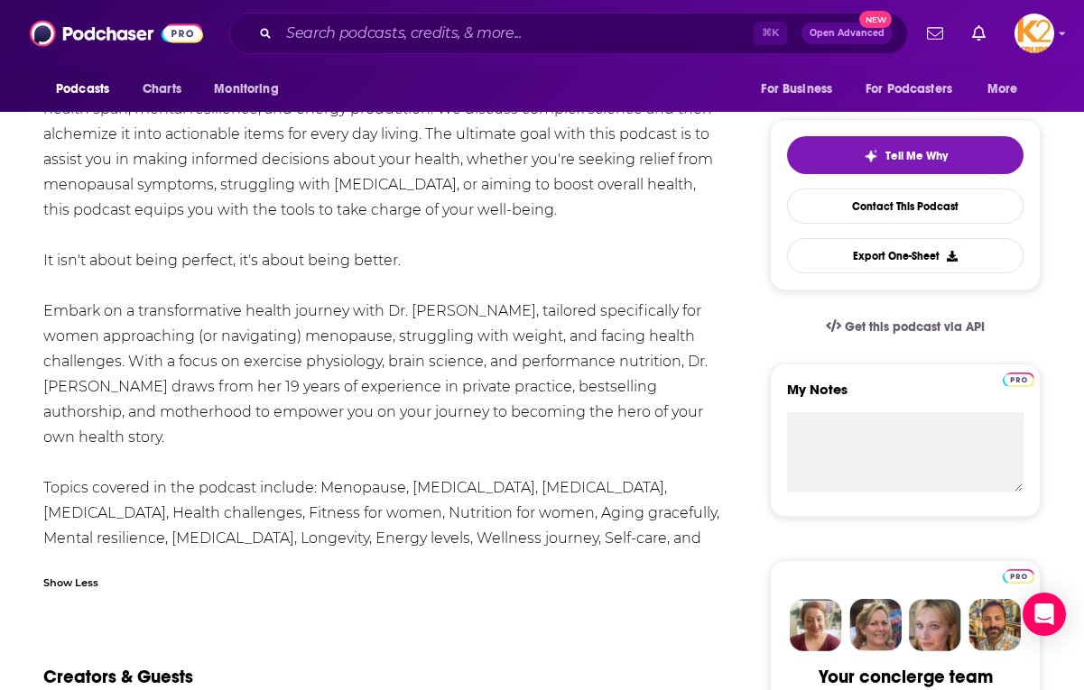
scroll to position [0, 0]
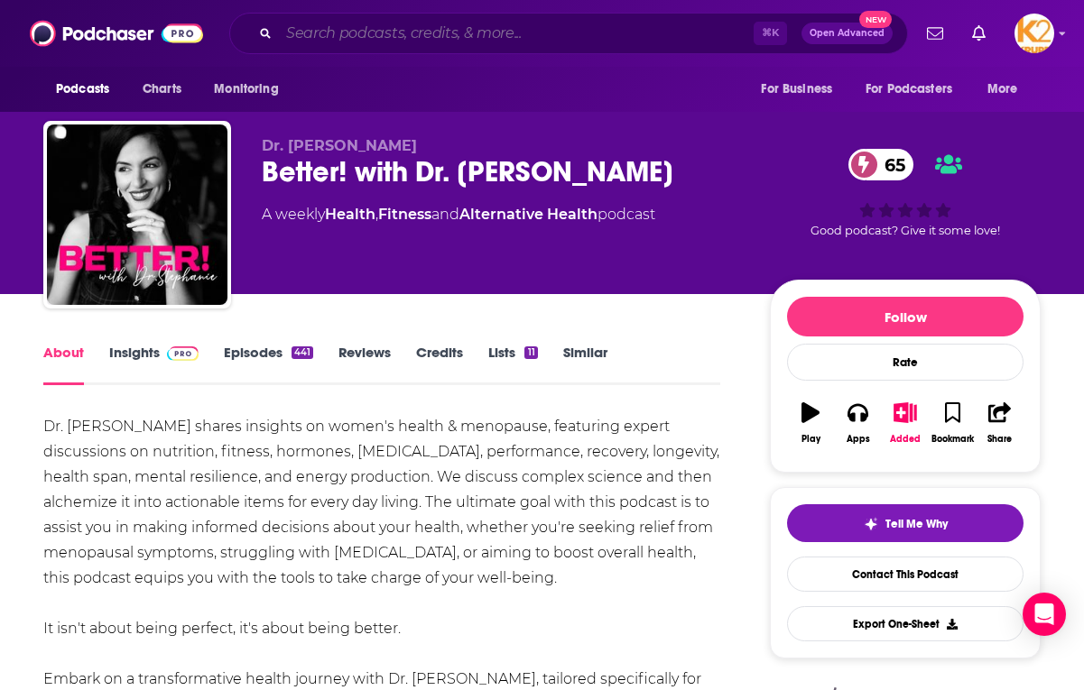
click at [569, 39] on input "Search podcasts, credits, & more..." at bounding box center [516, 33] width 475 height 29
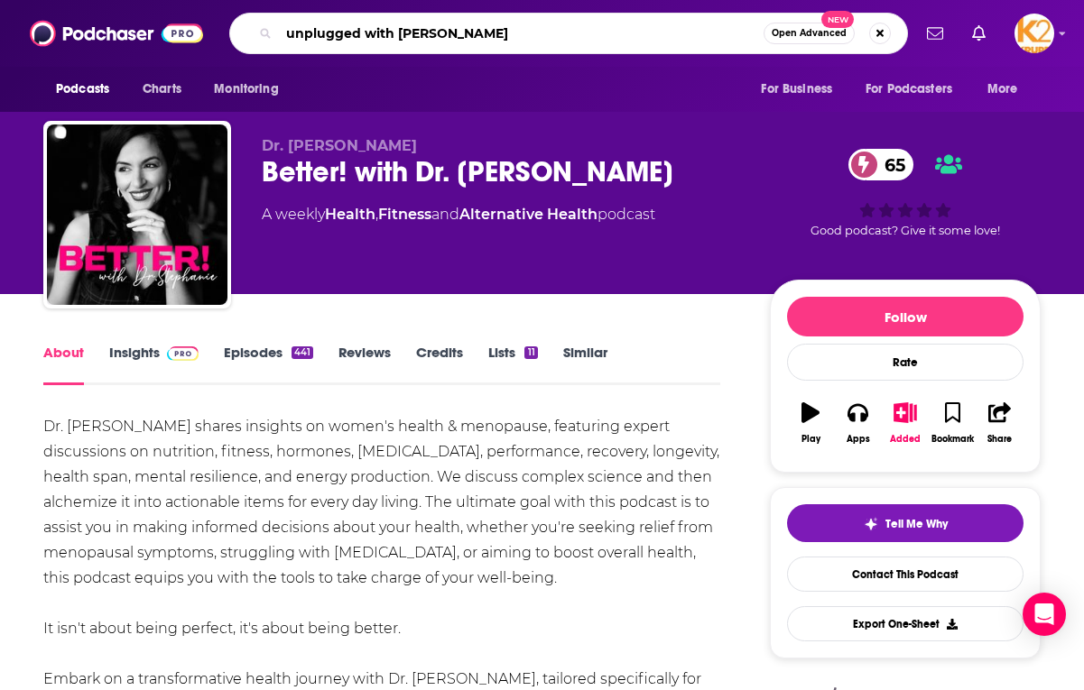
type input "unplugged with [PERSON_NAME]"
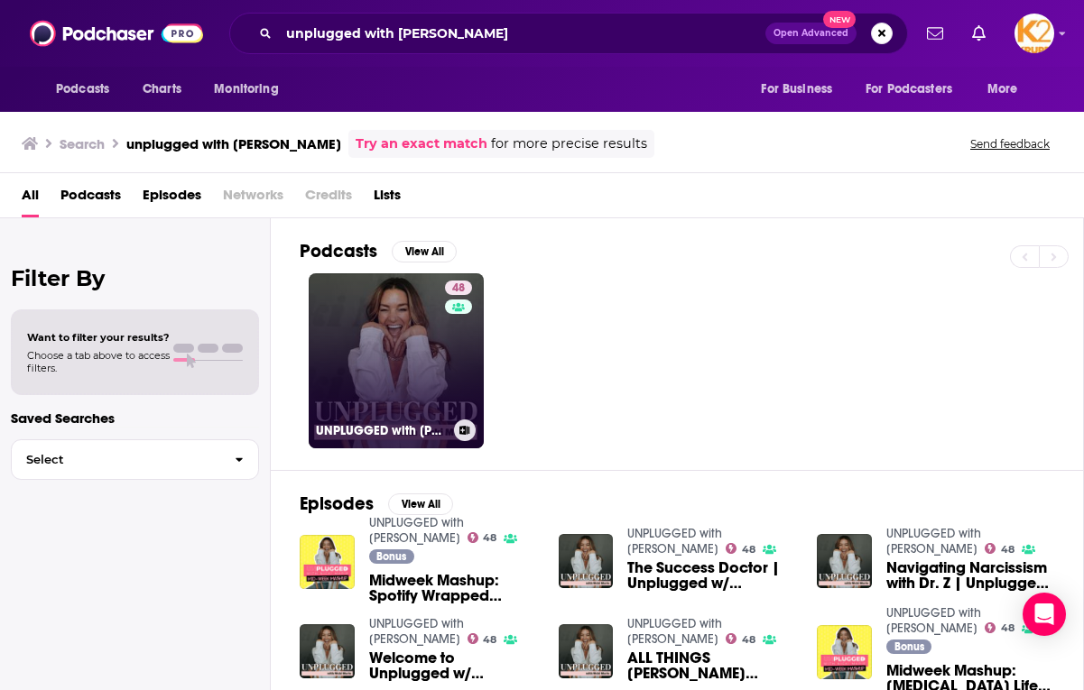
click at [384, 341] on link "48 UNPLUGGED with [PERSON_NAME]" at bounding box center [396, 360] width 175 height 175
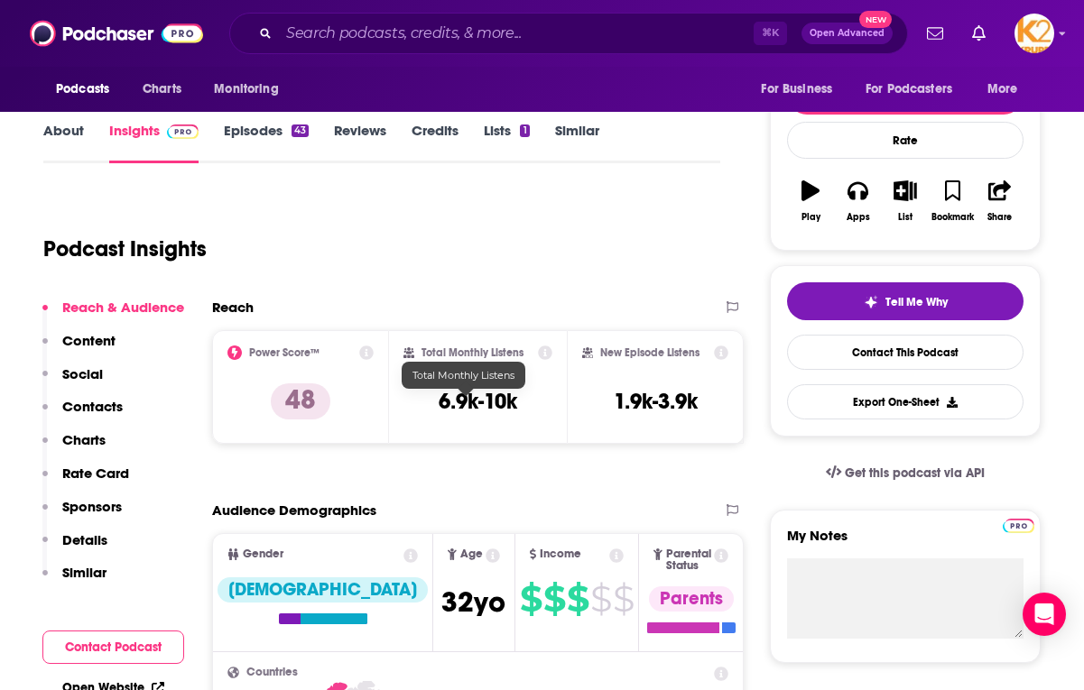
scroll to position [223, 0]
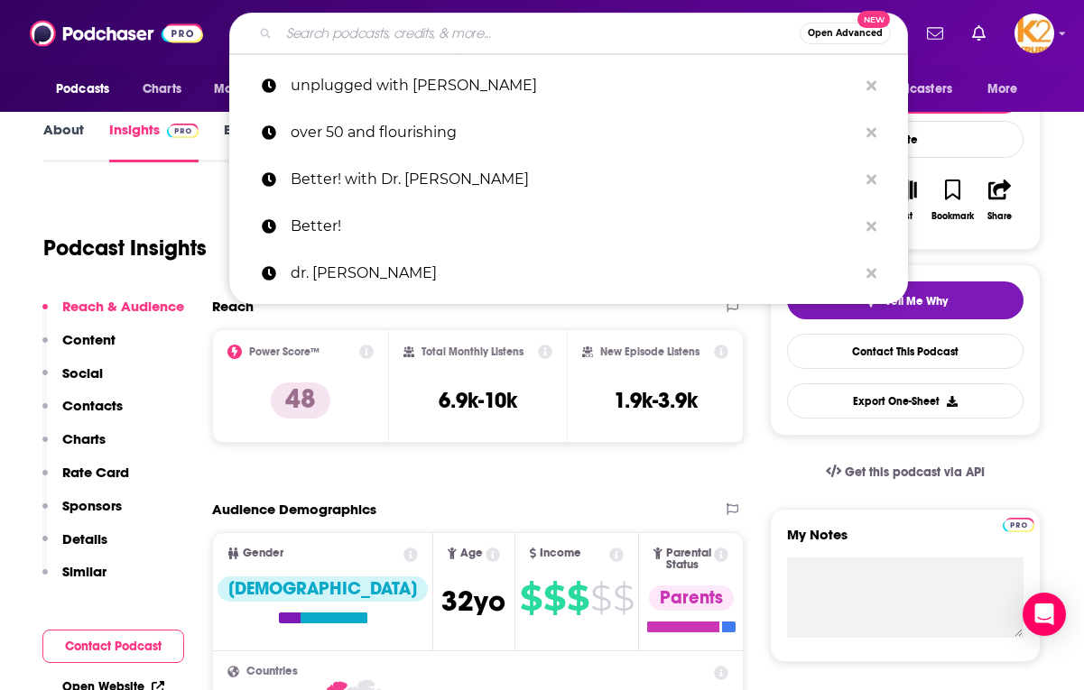
click at [482, 33] on input "Search podcasts, credits, & more..." at bounding box center [539, 33] width 521 height 29
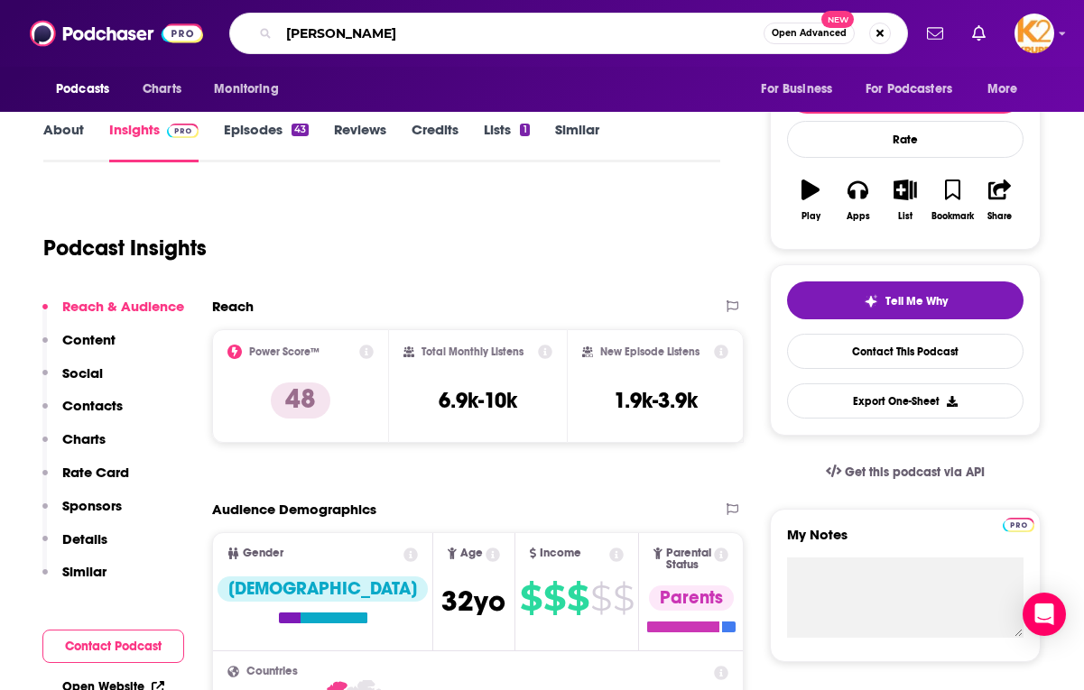
type input "[PERSON_NAME]"
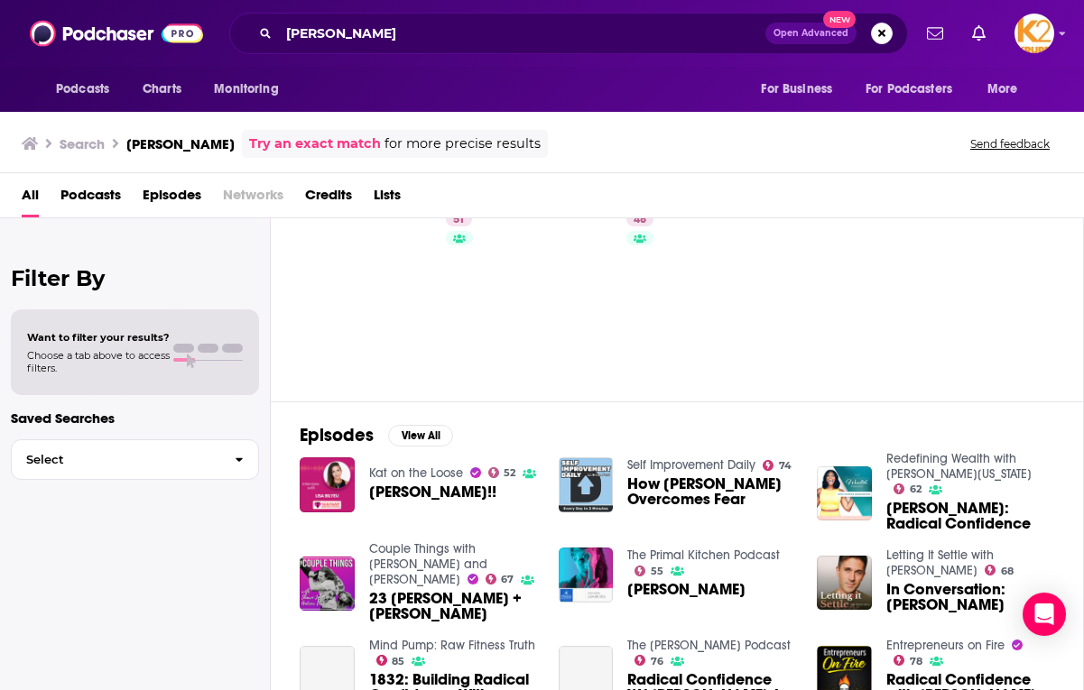
scroll to position [96, 0]
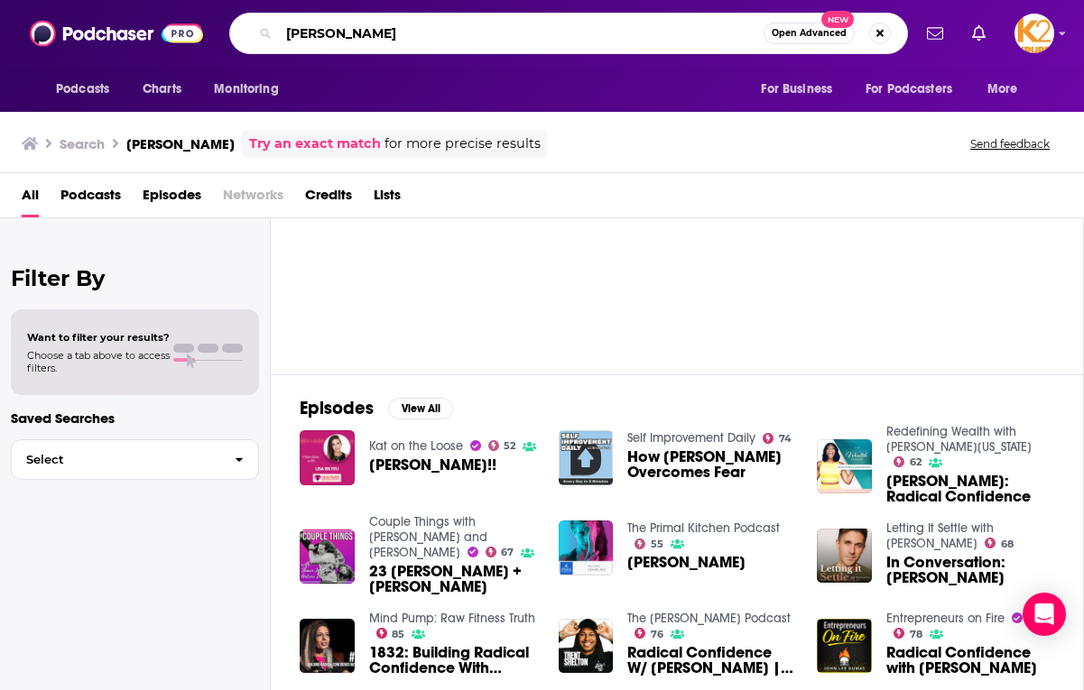
drag, startPoint x: 401, startPoint y: 23, endPoint x: 298, endPoint y: 22, distance: 102.9
click at [277, 22] on div "[PERSON_NAME] Open Advanced New" at bounding box center [568, 34] width 679 height 42
drag, startPoint x: 369, startPoint y: 28, endPoint x: 273, endPoint y: 30, distance: 96.6
click at [273, 30] on div "[PERSON_NAME] Open Advanced New" at bounding box center [568, 34] width 679 height 42
type input "women of impact"
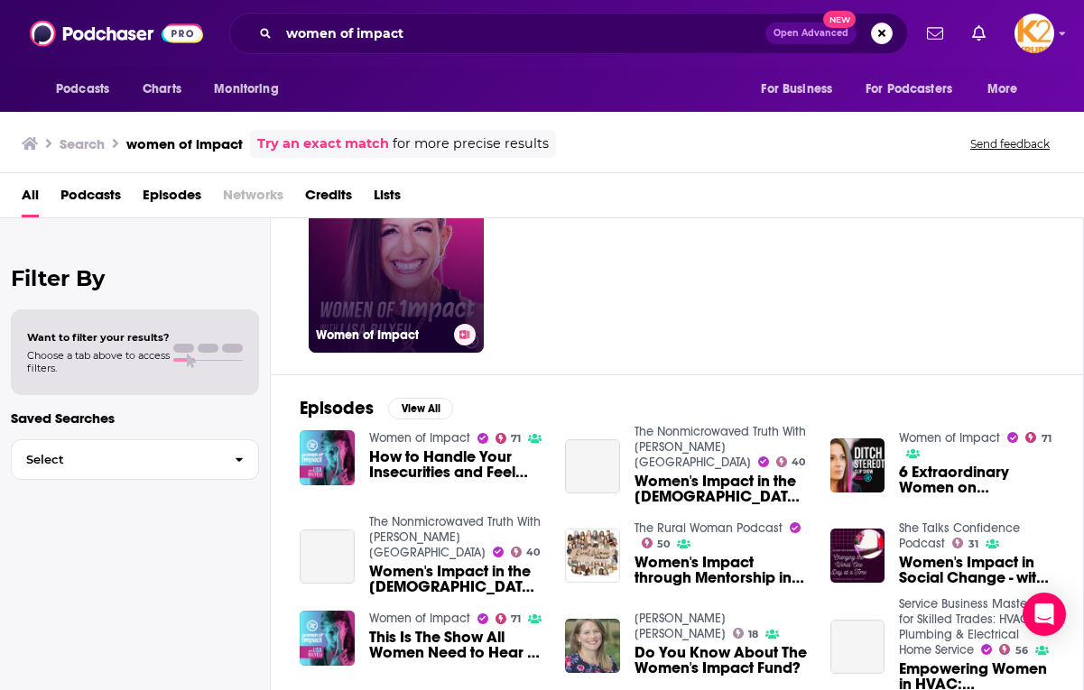
click at [389, 281] on link "71 Women of Impact" at bounding box center [396, 265] width 175 height 175
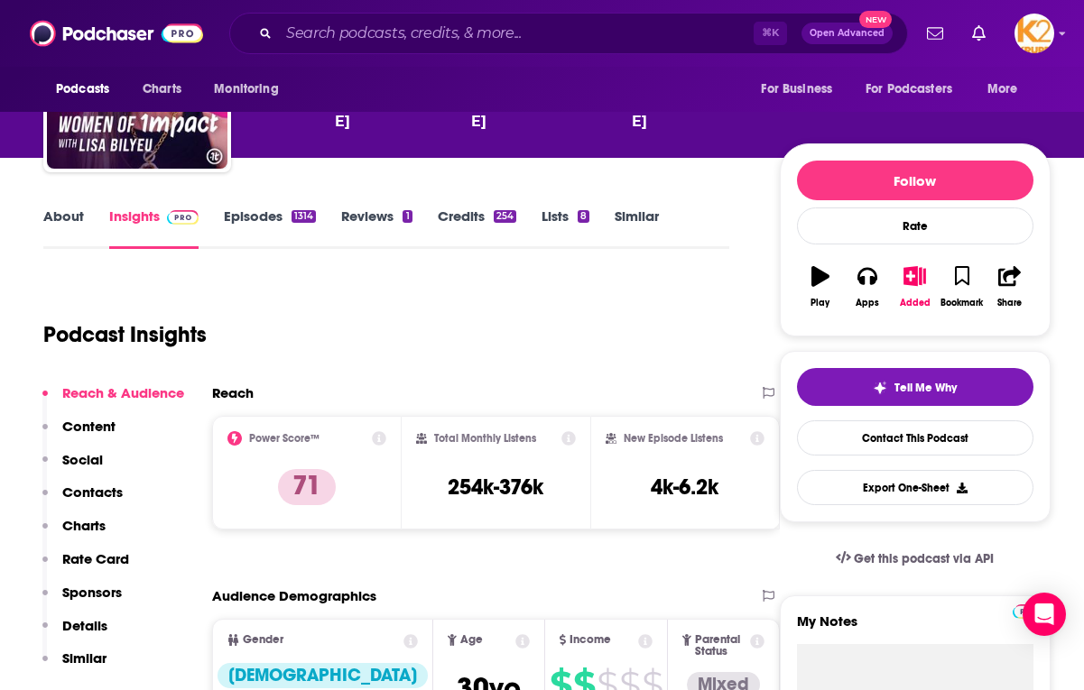
scroll to position [135, 0]
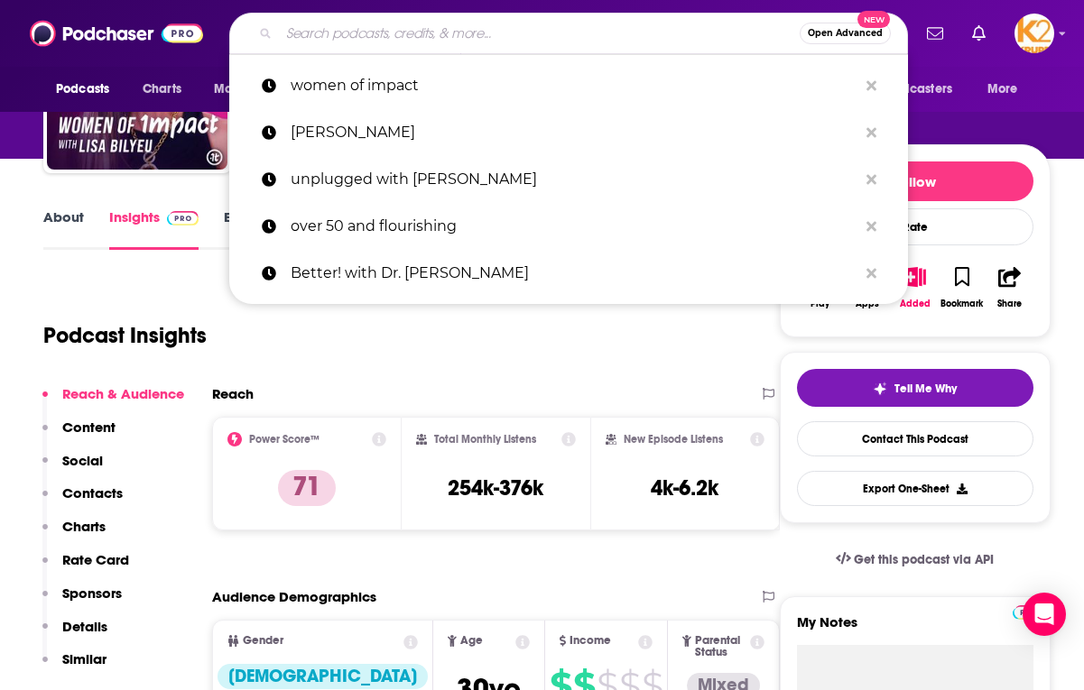
click at [378, 27] on input "Search podcasts, credits, & more..." at bounding box center [539, 33] width 521 height 29
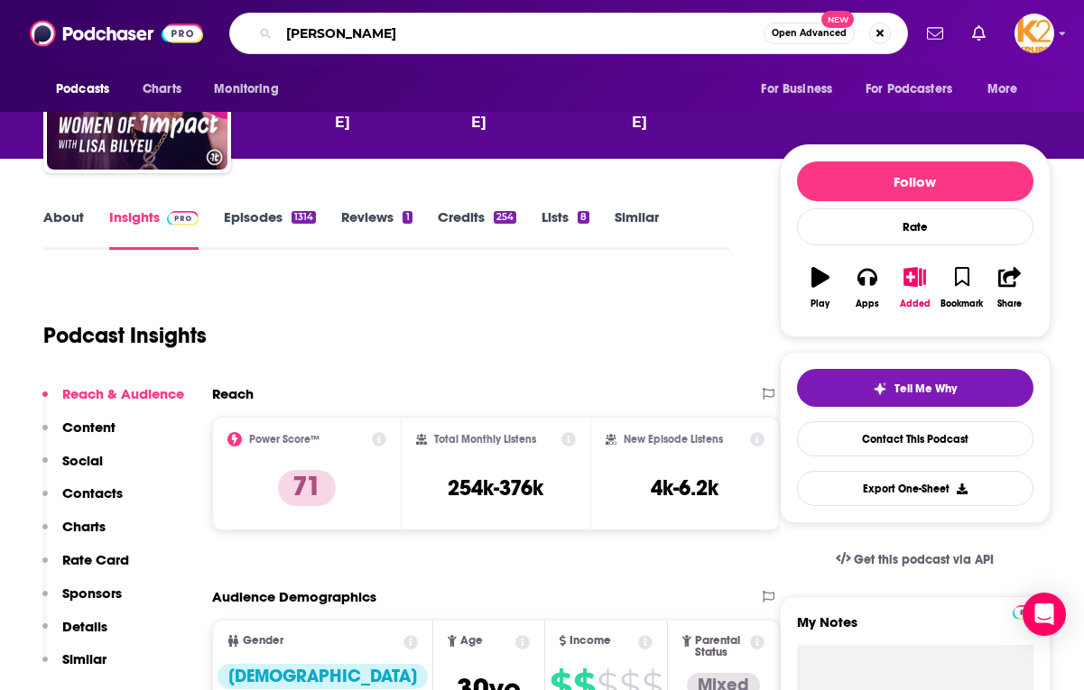
type input "[PERSON_NAME]"
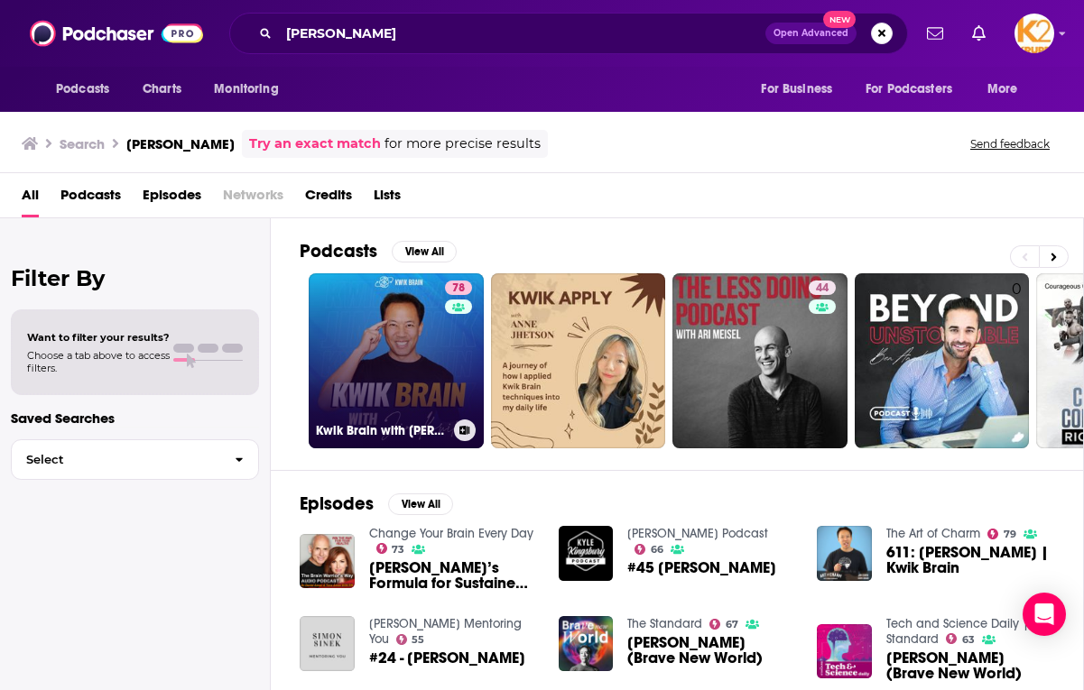
click at [397, 352] on link "78 Kwik Brain with [PERSON_NAME]" at bounding box center [396, 360] width 175 height 175
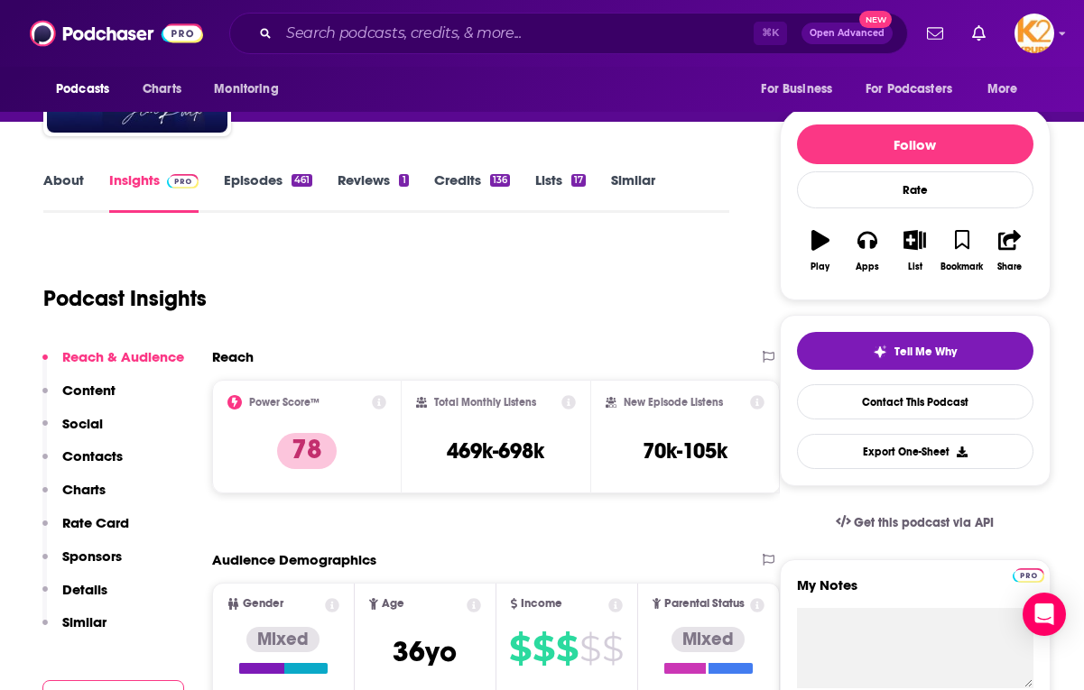
scroll to position [171, 0]
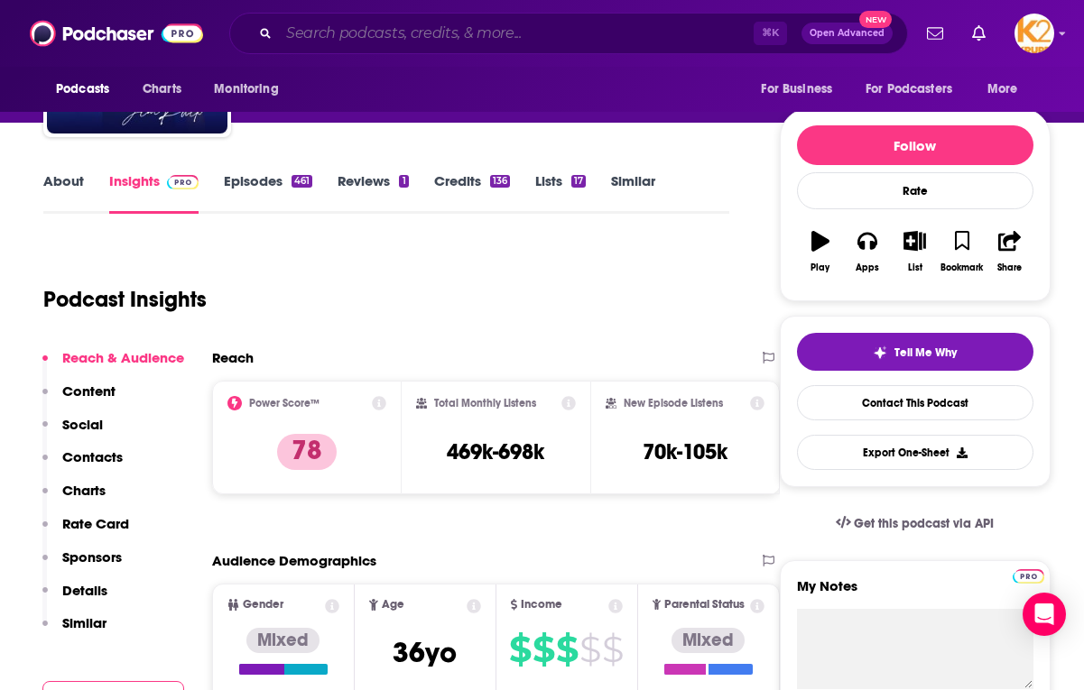
click at [361, 41] on input "Search podcasts, credits, & more..." at bounding box center [516, 33] width 475 height 29
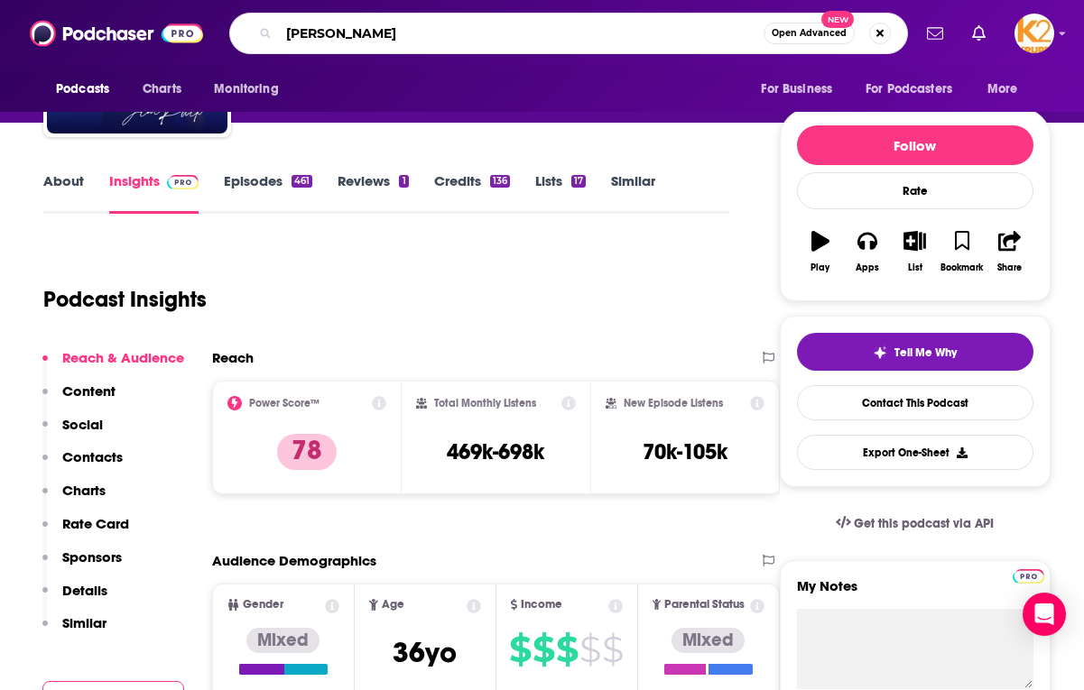
type input "[PERSON_NAME]"
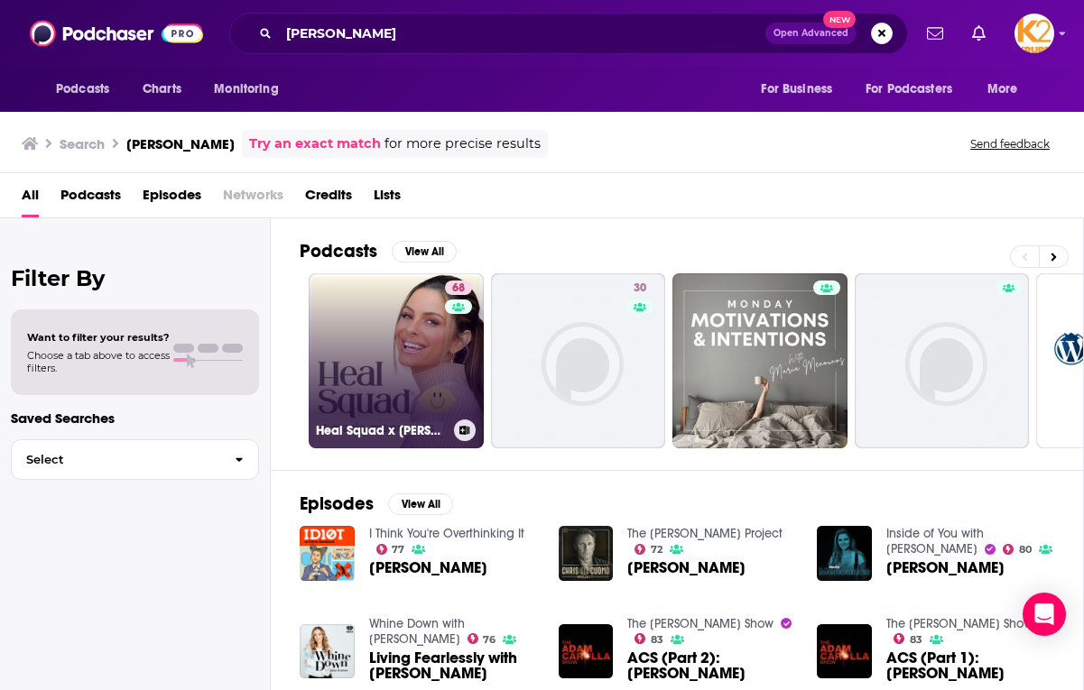
click at [421, 379] on link "68 Heal Squad x [PERSON_NAME]" at bounding box center [396, 360] width 175 height 175
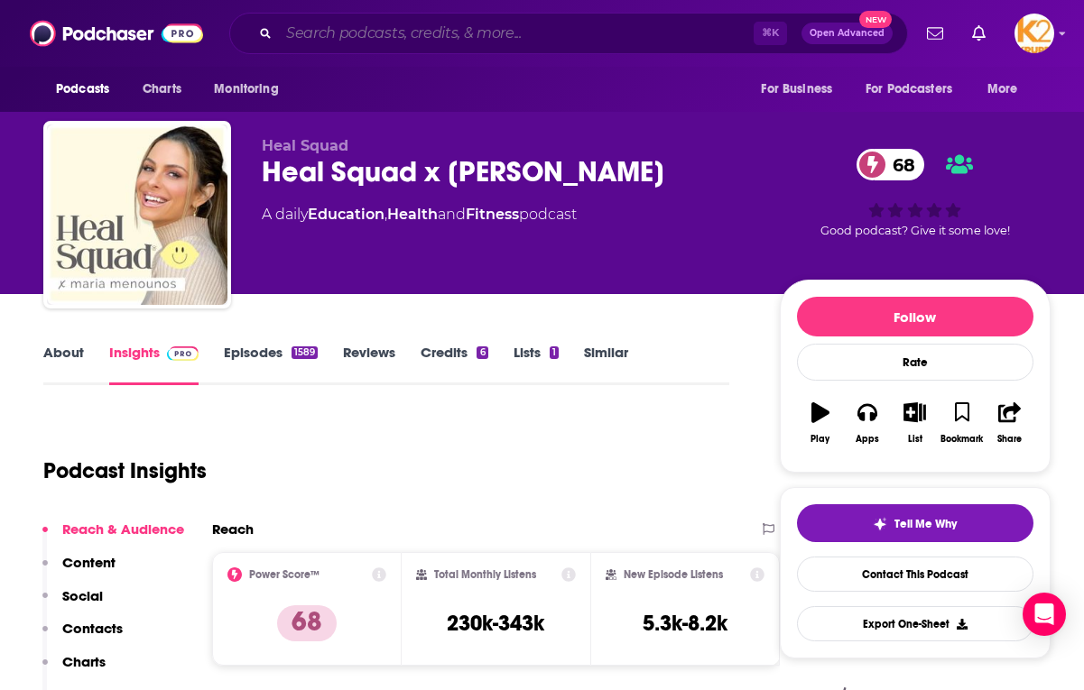
click at [304, 32] on input "Search podcasts, credits, & more..." at bounding box center [516, 33] width 475 height 29
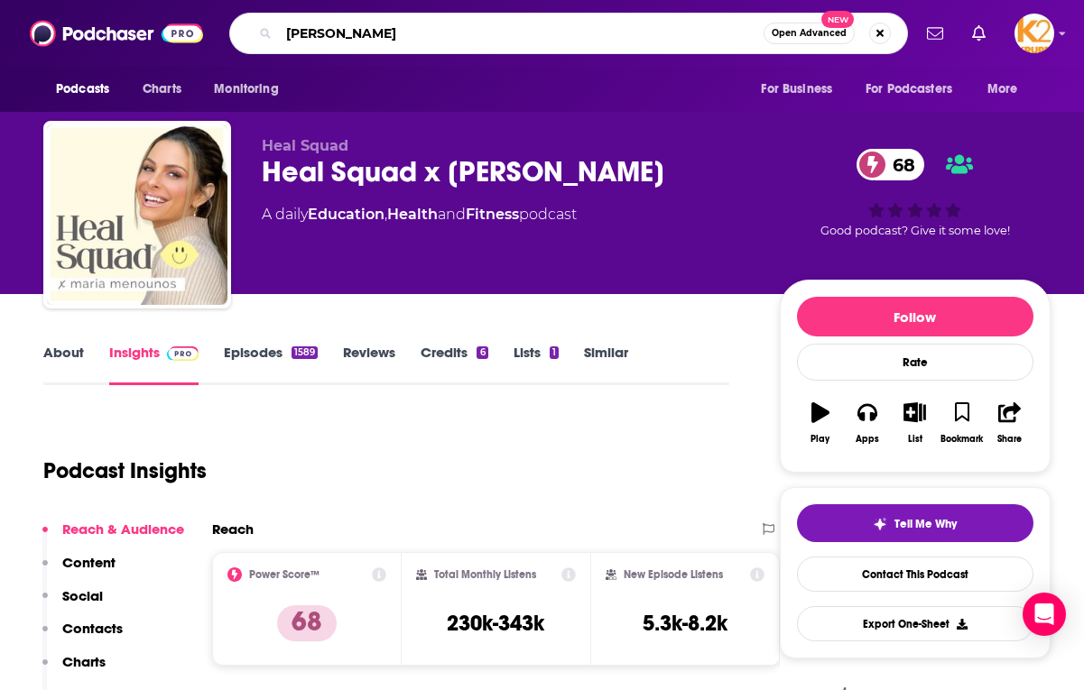
type input "[PERSON_NAME]"
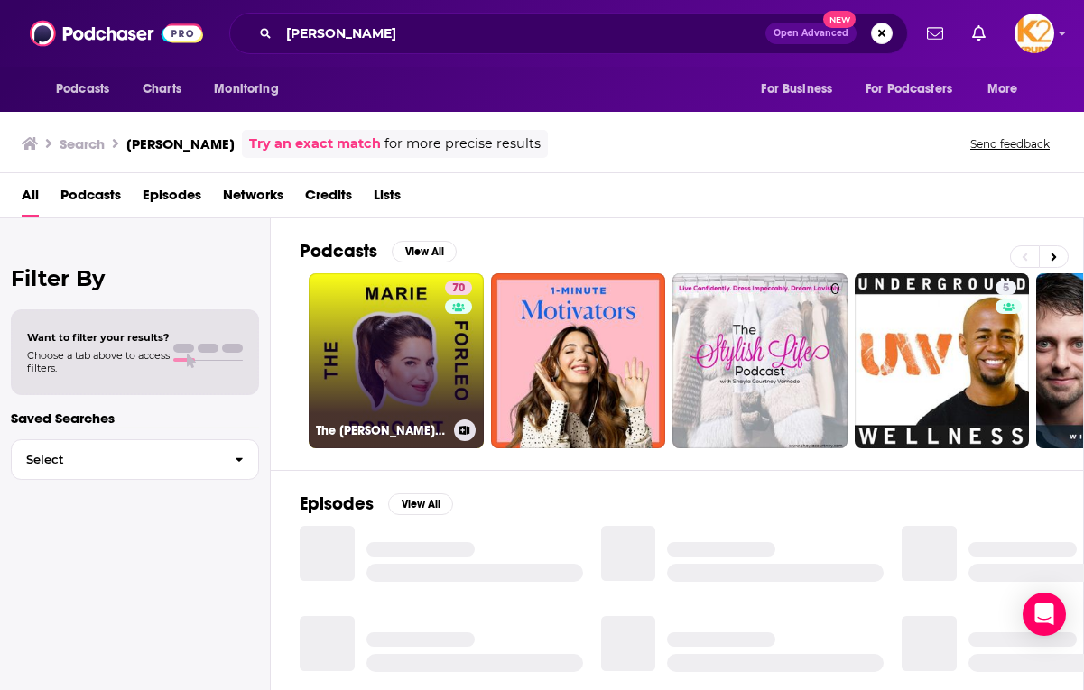
click at [452, 357] on div "70" at bounding box center [461, 350] width 32 height 139
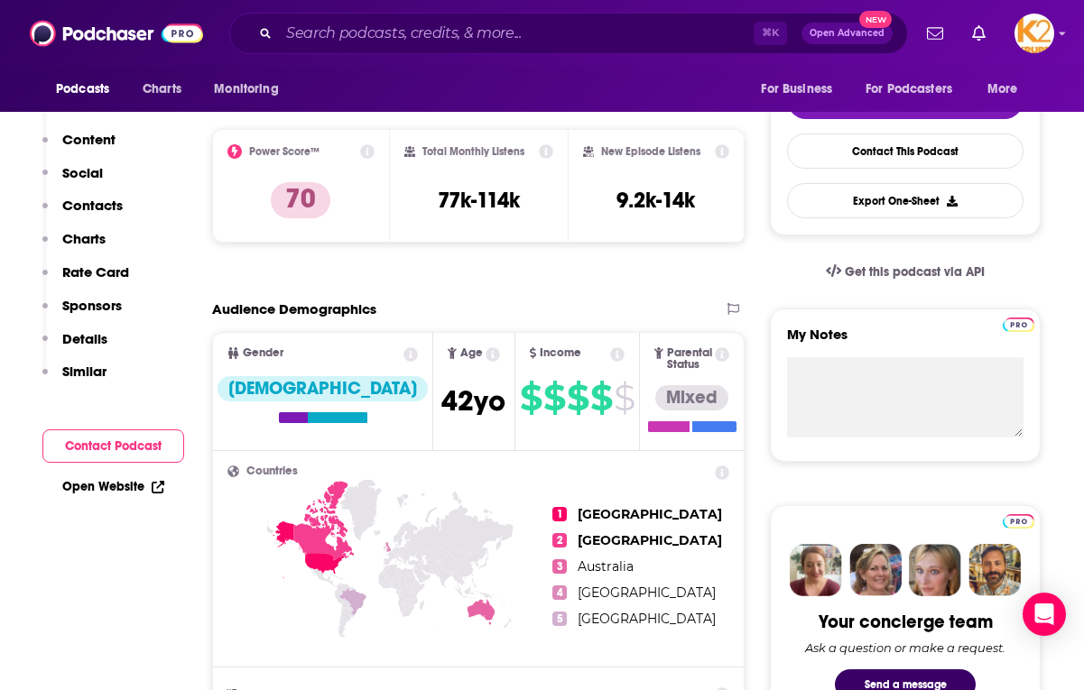
scroll to position [325, 0]
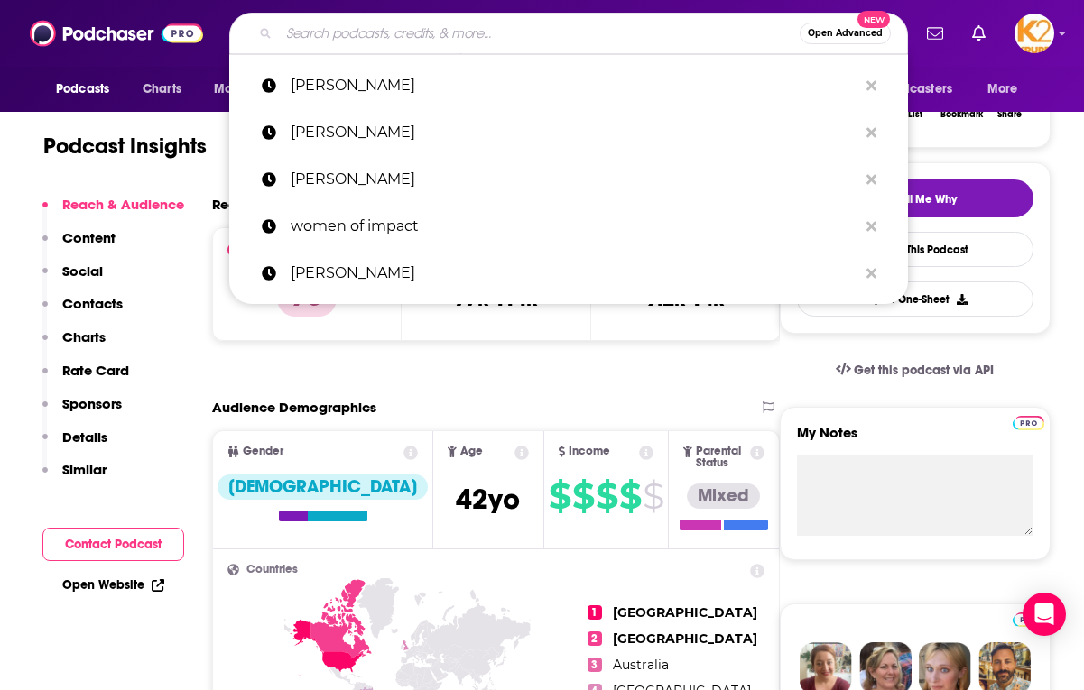
click at [448, 39] on input "Search podcasts, credits, & more..." at bounding box center [539, 33] width 521 height 29
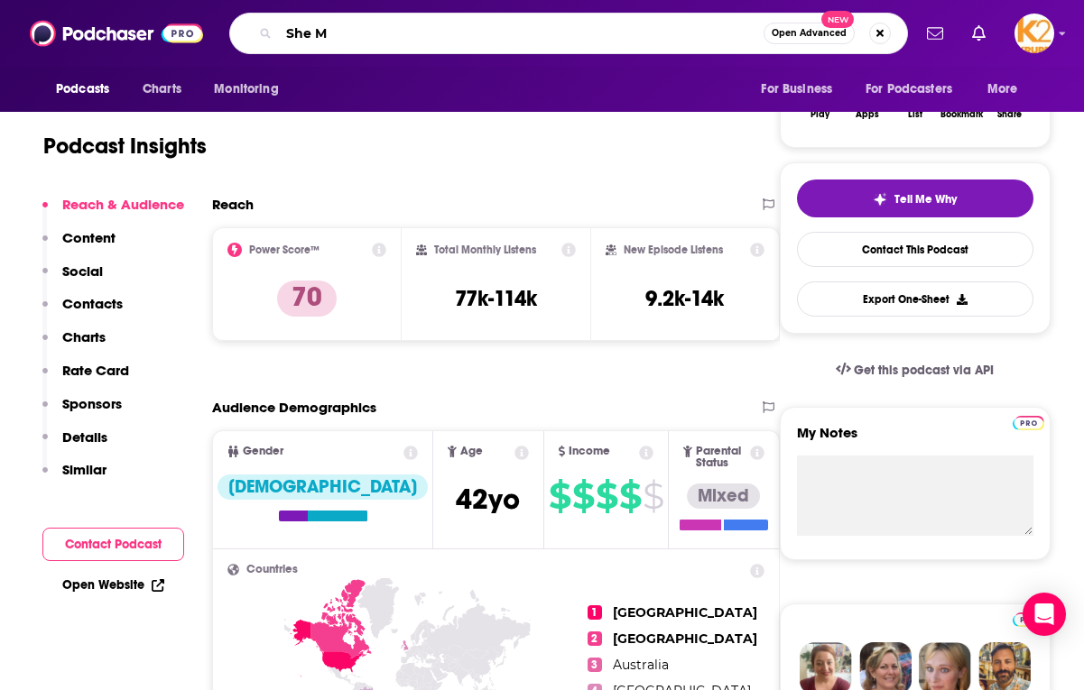
type input "She MD"
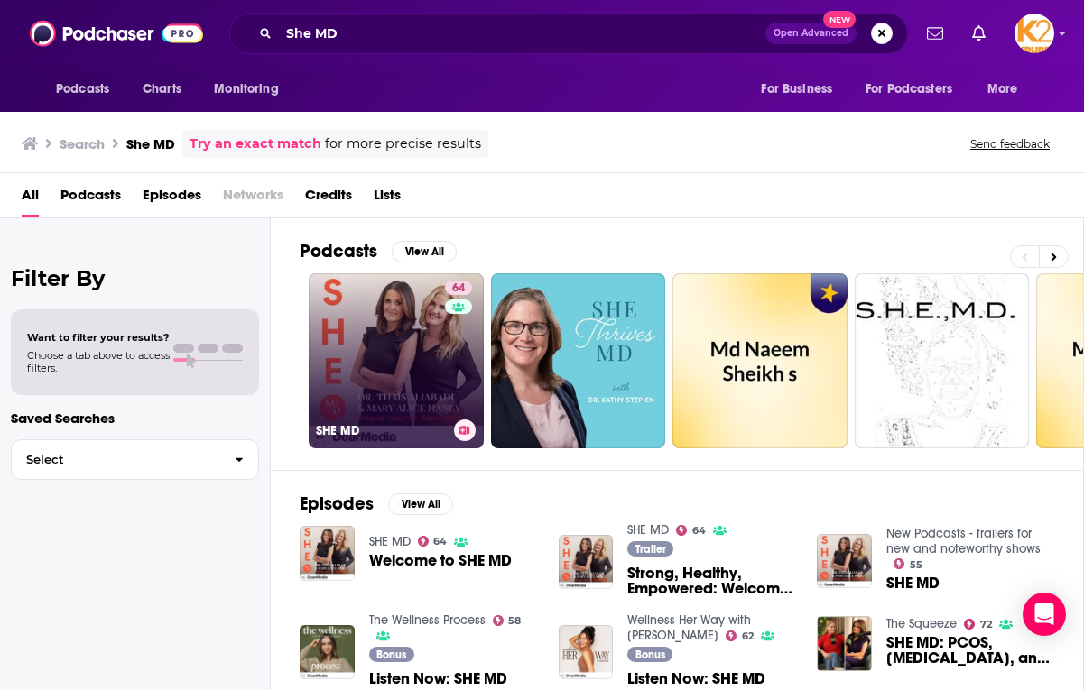
click at [399, 331] on link "64 SHE MD" at bounding box center [396, 360] width 175 height 175
